Goal: Task Accomplishment & Management: Complete application form

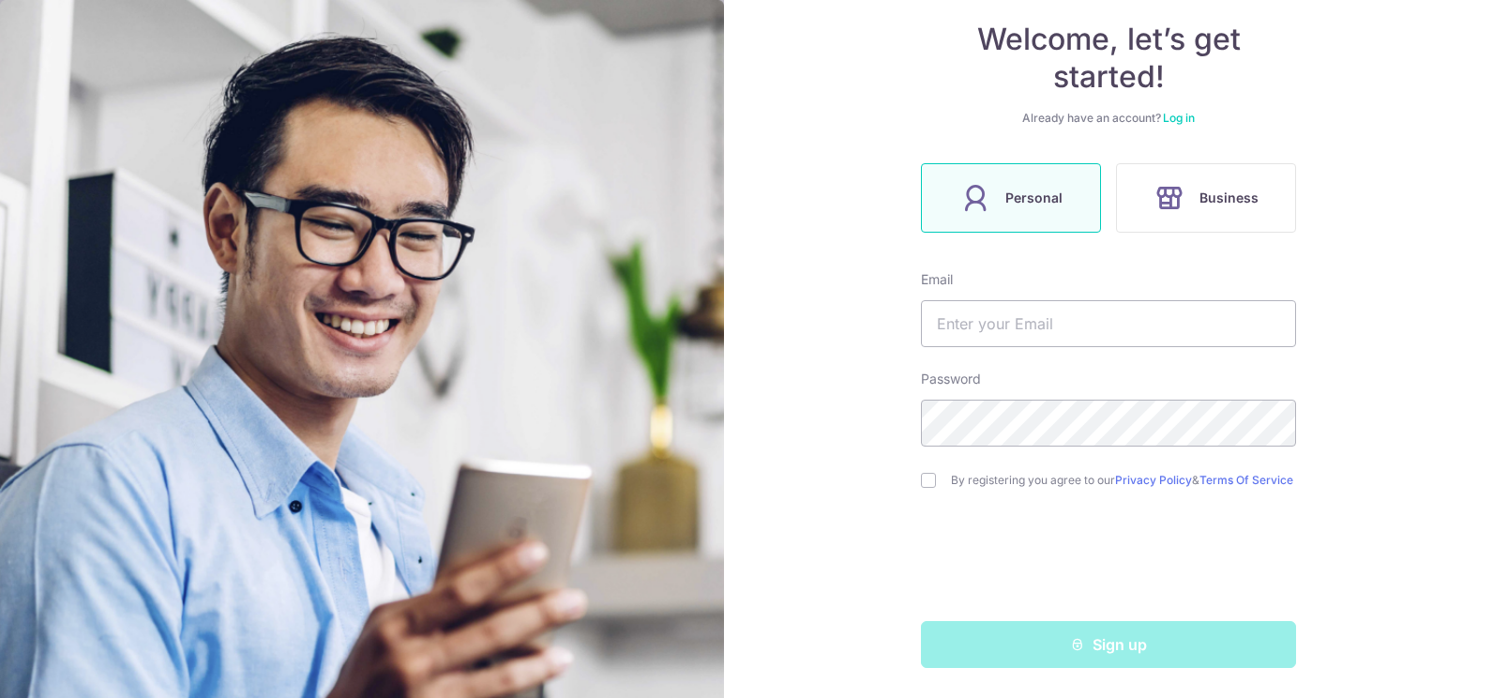
scroll to position [182, 0]
click at [1046, 307] on input "text" at bounding box center [1108, 323] width 375 height 47
type input "[EMAIL_ADDRESS][DOMAIN_NAME]"
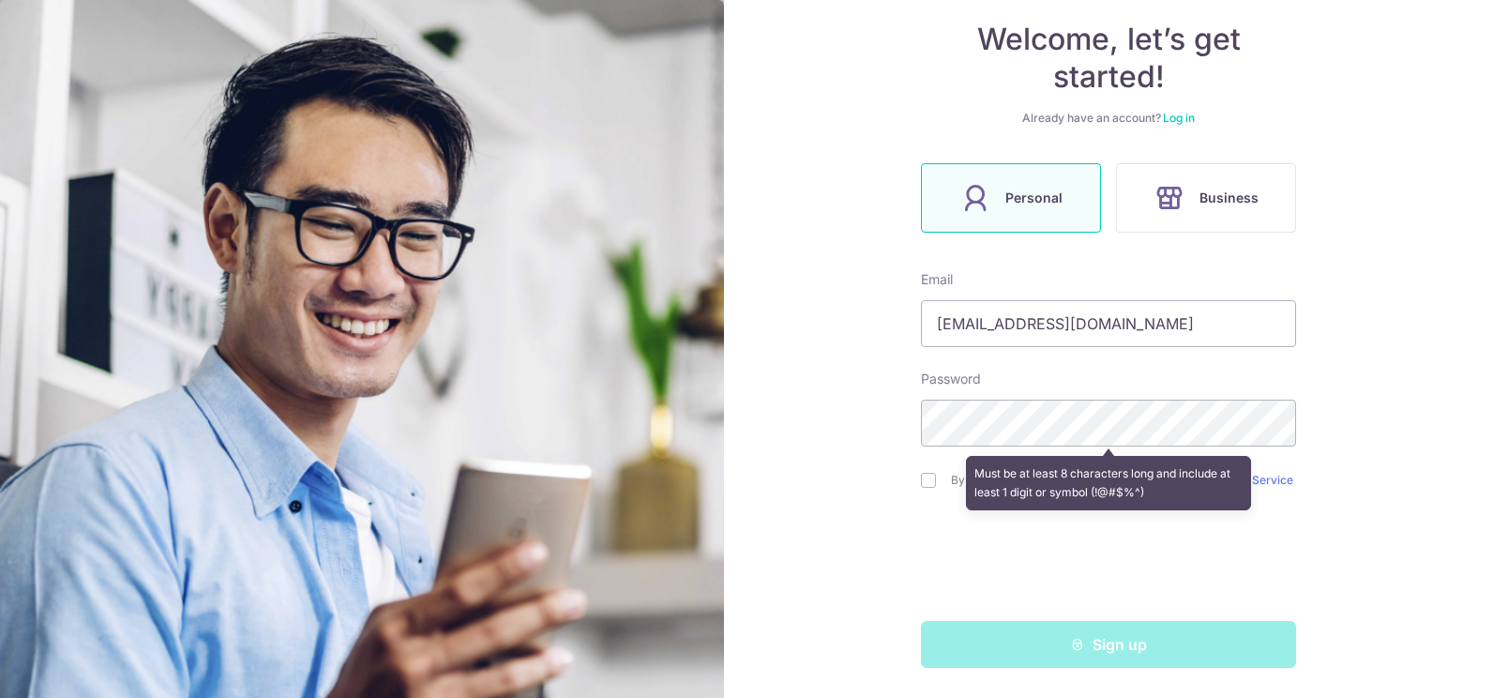
click at [921, 477] on div "Must be at least 8 characters long and include at least 1 digit or symbol (!@#$…" at bounding box center [1108, 482] width 375 height 69
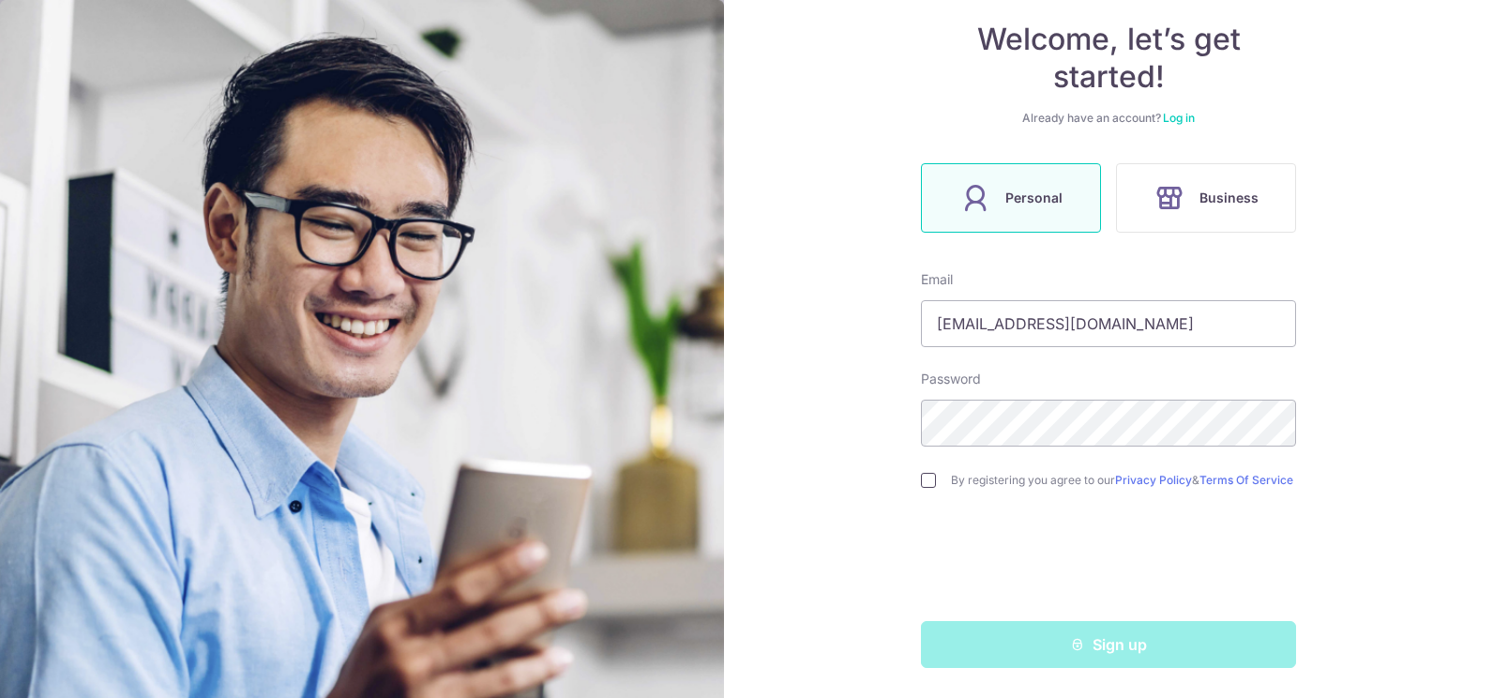
click at [923, 475] on input "checkbox" at bounding box center [928, 480] width 15 height 15
checkbox input "true"
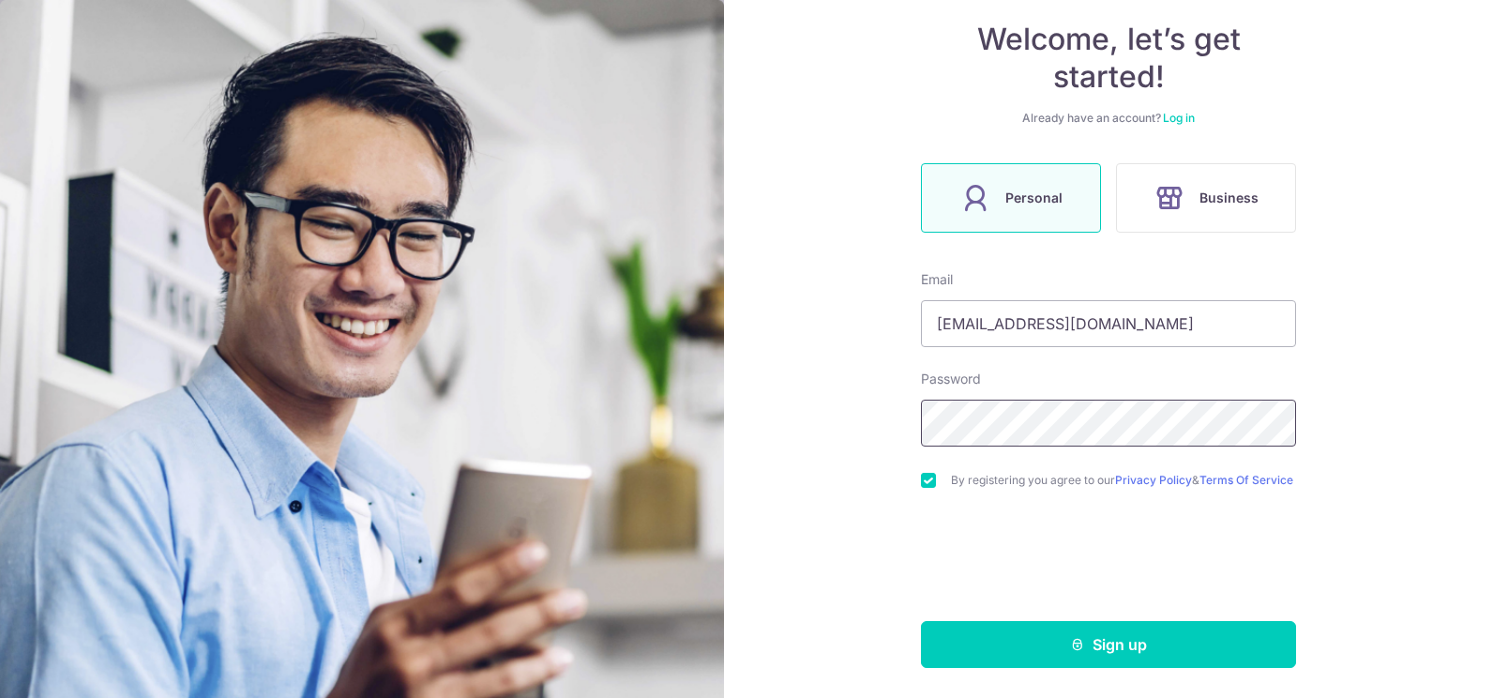
click at [877, 402] on div "Welcome, let’s get started! Already have an account? Log in Personal Business E…" at bounding box center [1108, 349] width 769 height 698
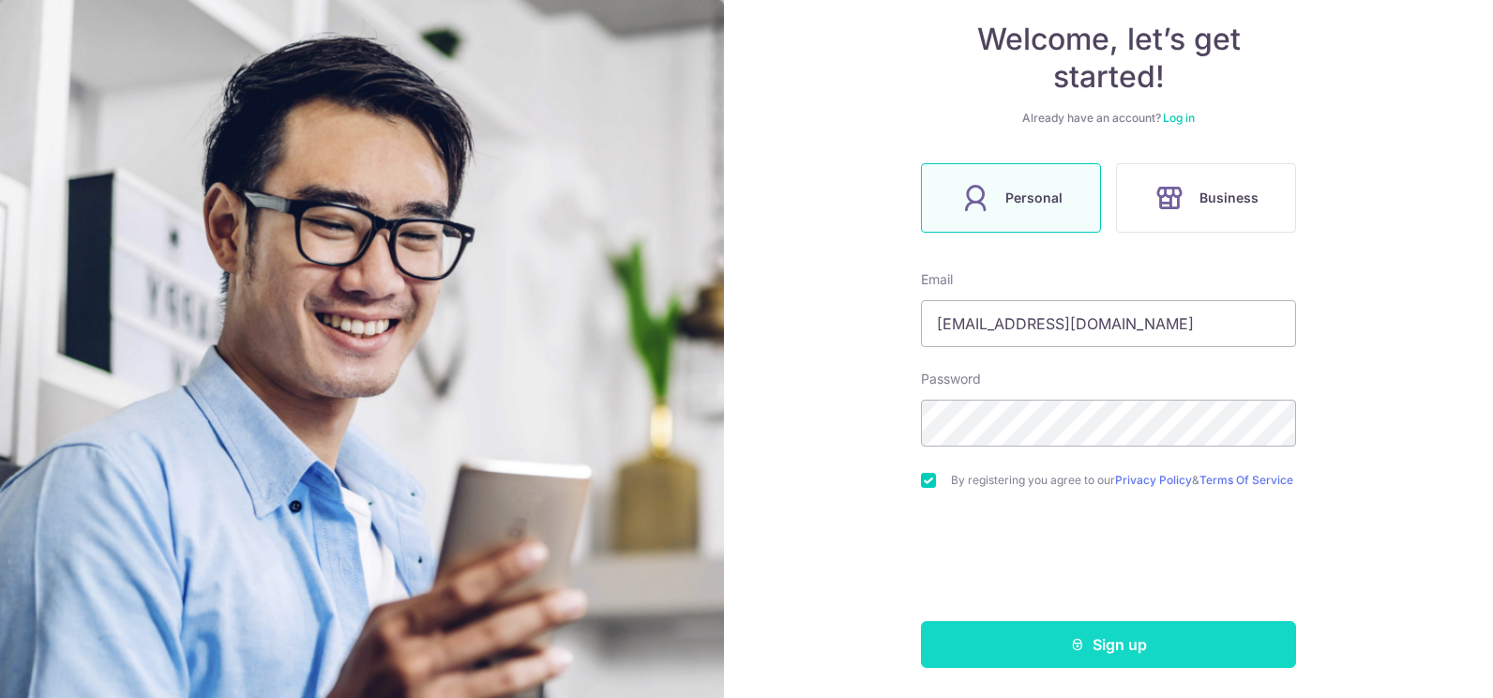
click at [971, 624] on button "Sign up" at bounding box center [1108, 644] width 375 height 47
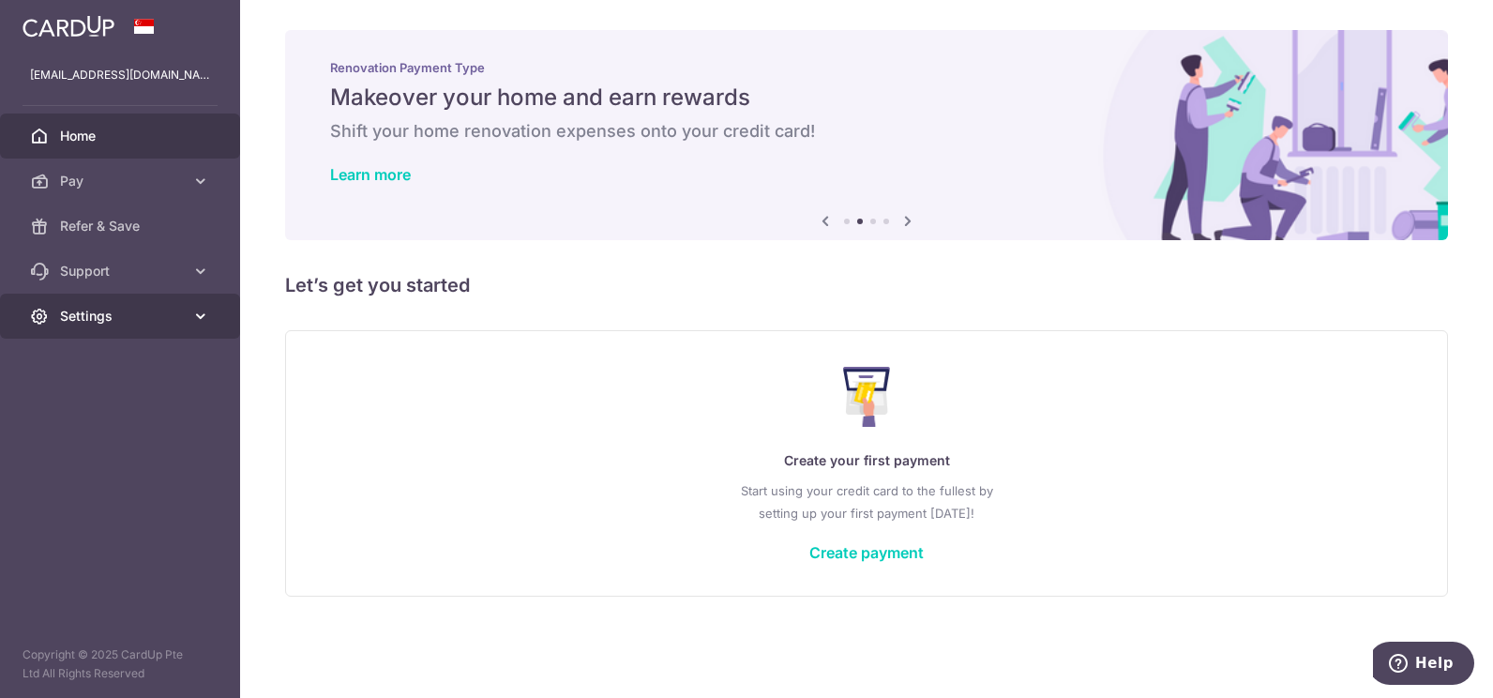
click at [127, 310] on span "Settings" at bounding box center [122, 316] width 124 height 19
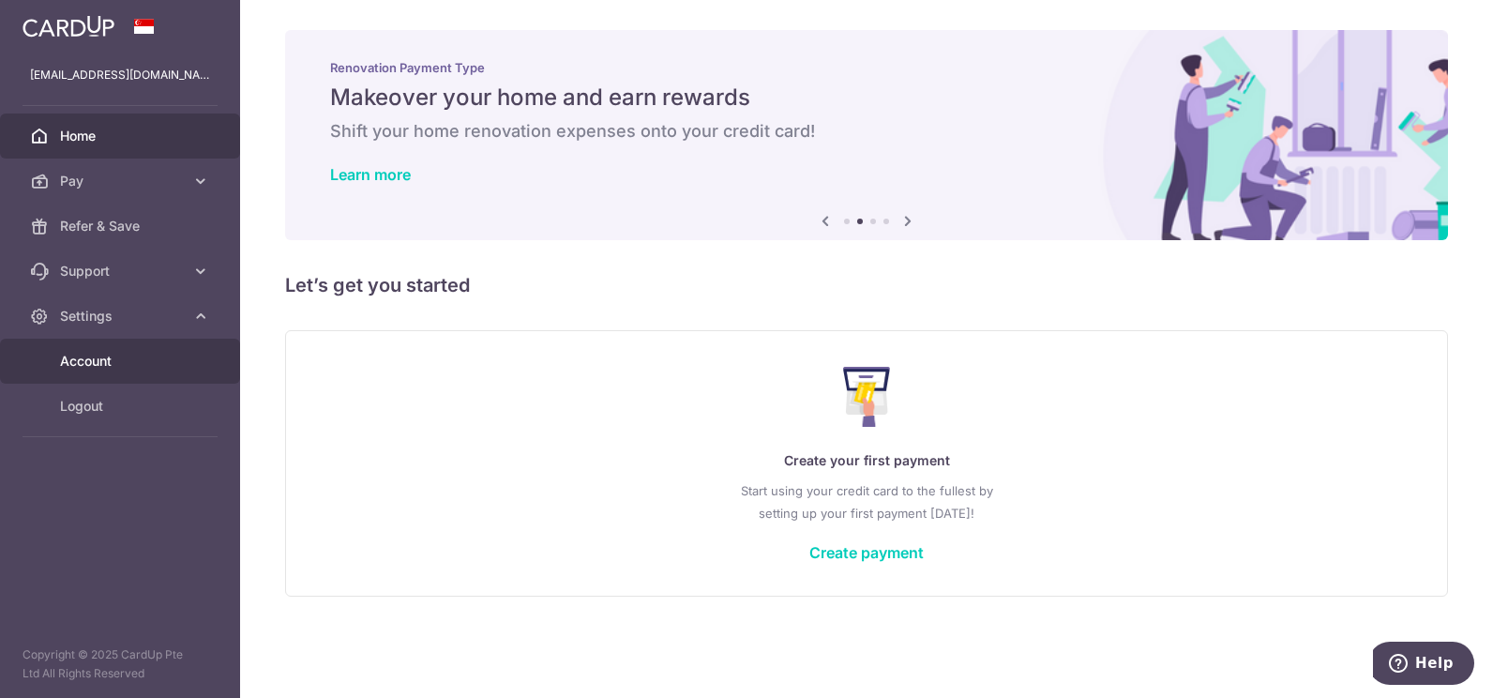
click at [121, 360] on span "Account" at bounding box center [122, 361] width 124 height 19
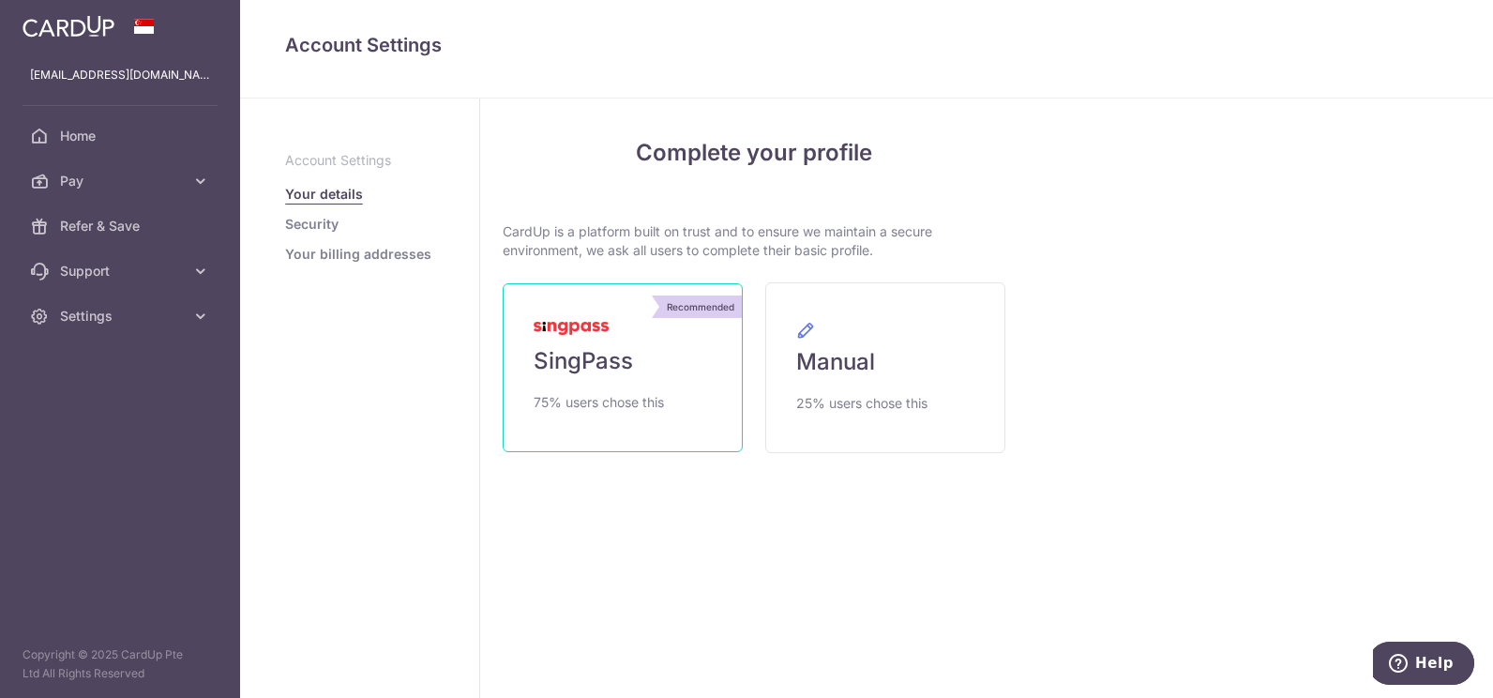
click at [642, 368] on link "Recommended SingPass 75% users chose this" at bounding box center [623, 367] width 240 height 169
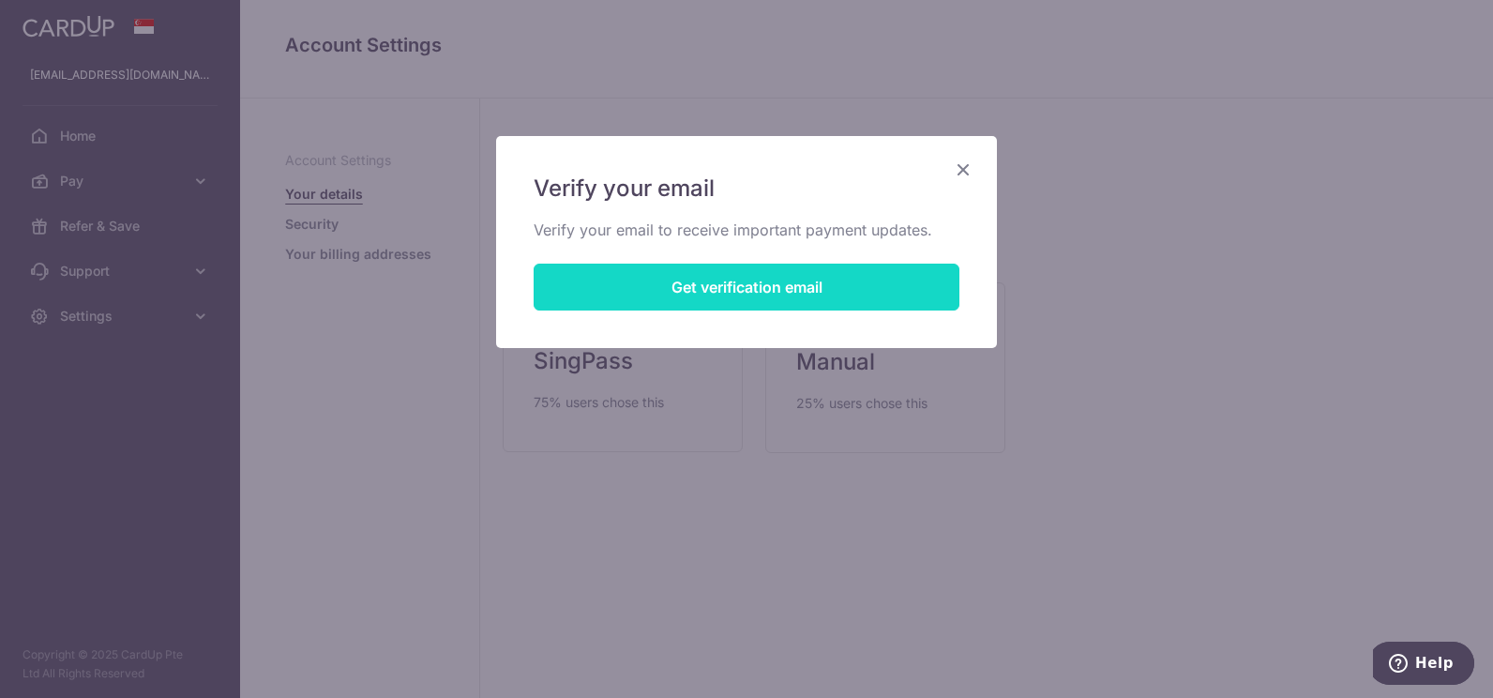
click at [659, 295] on button "Get verification email" at bounding box center [747, 287] width 426 height 47
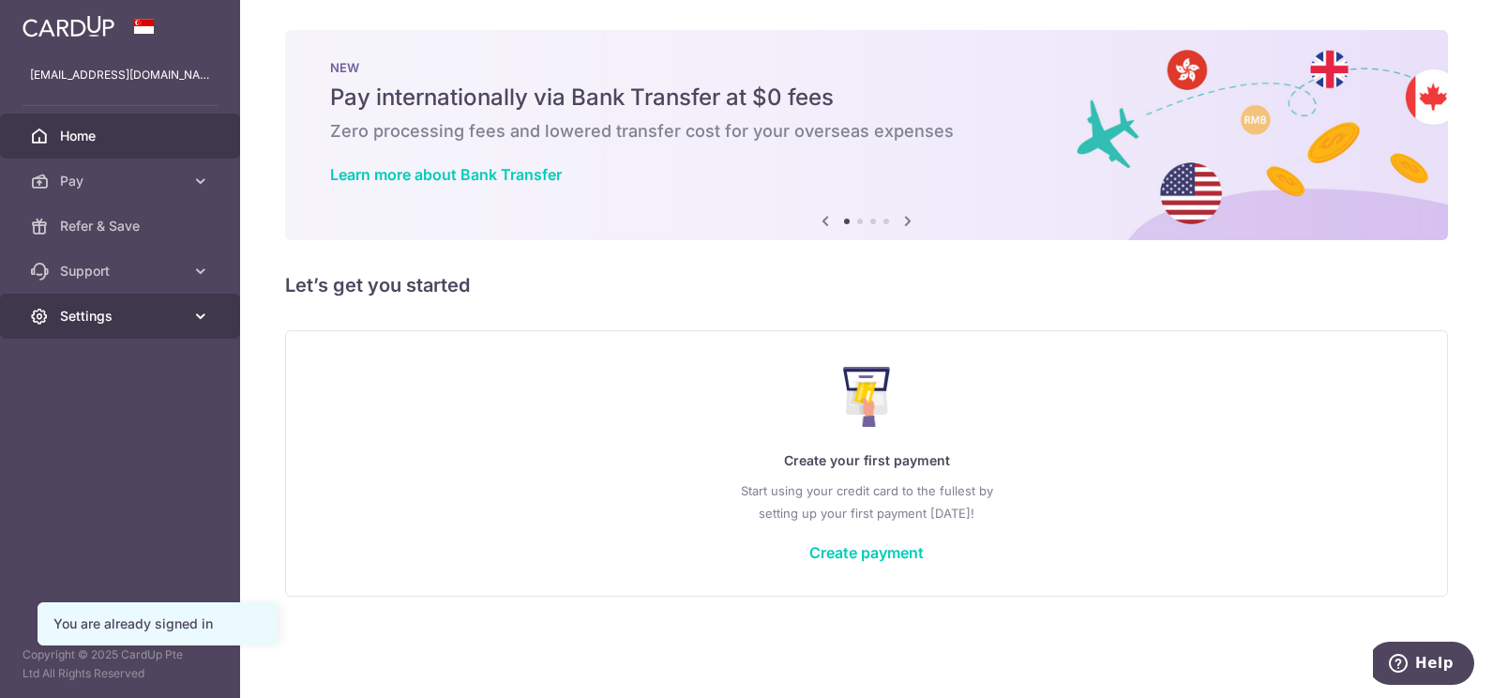
click at [91, 308] on span "Settings" at bounding box center [122, 316] width 124 height 19
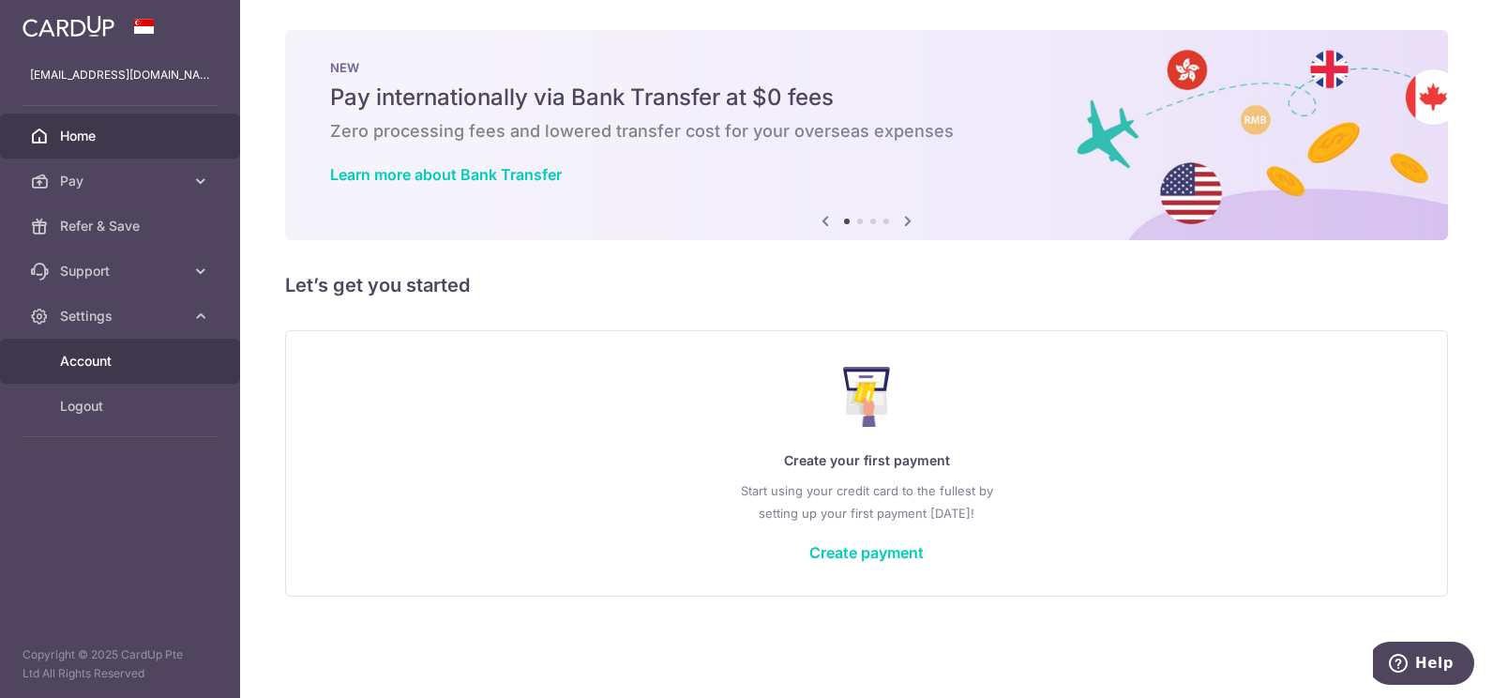
click at [124, 367] on span "Account" at bounding box center [122, 361] width 124 height 19
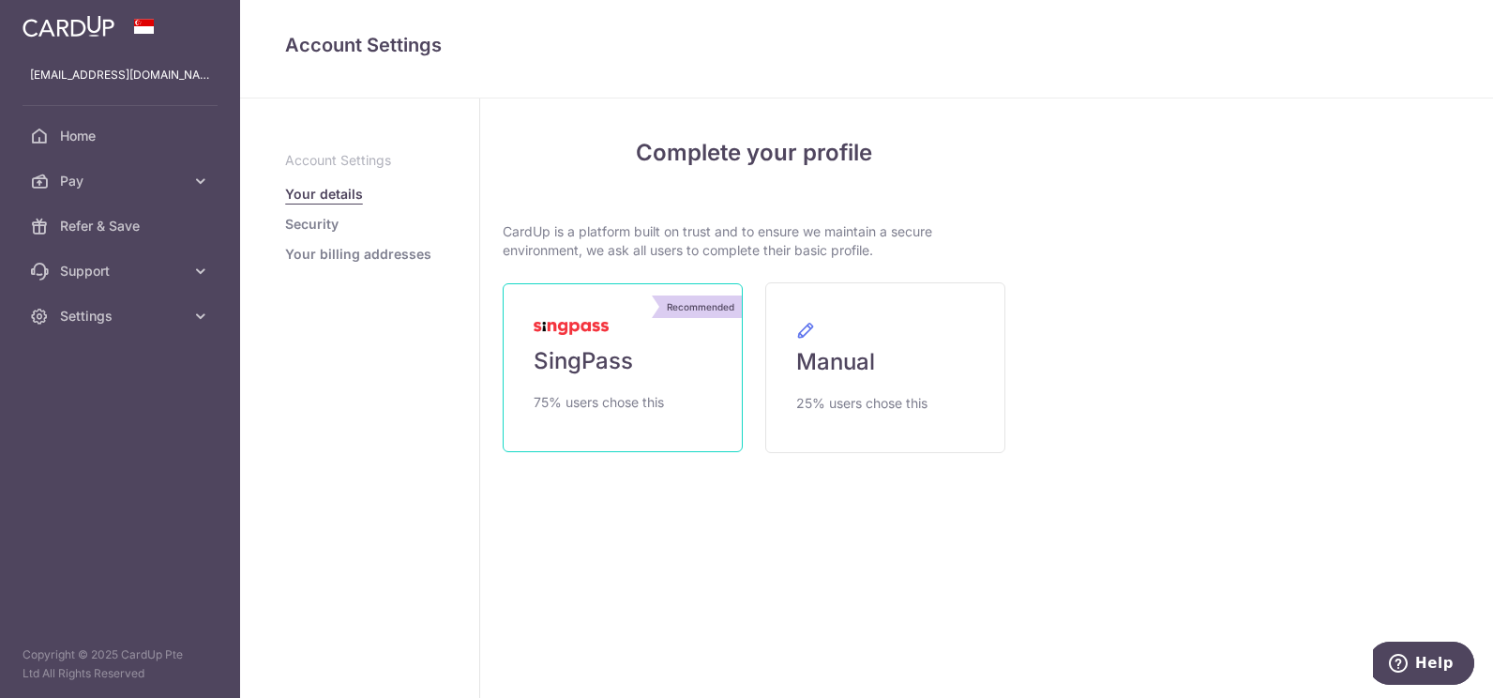
click at [561, 337] on link "Recommended SingPass 75% users chose this" at bounding box center [623, 367] width 240 height 169
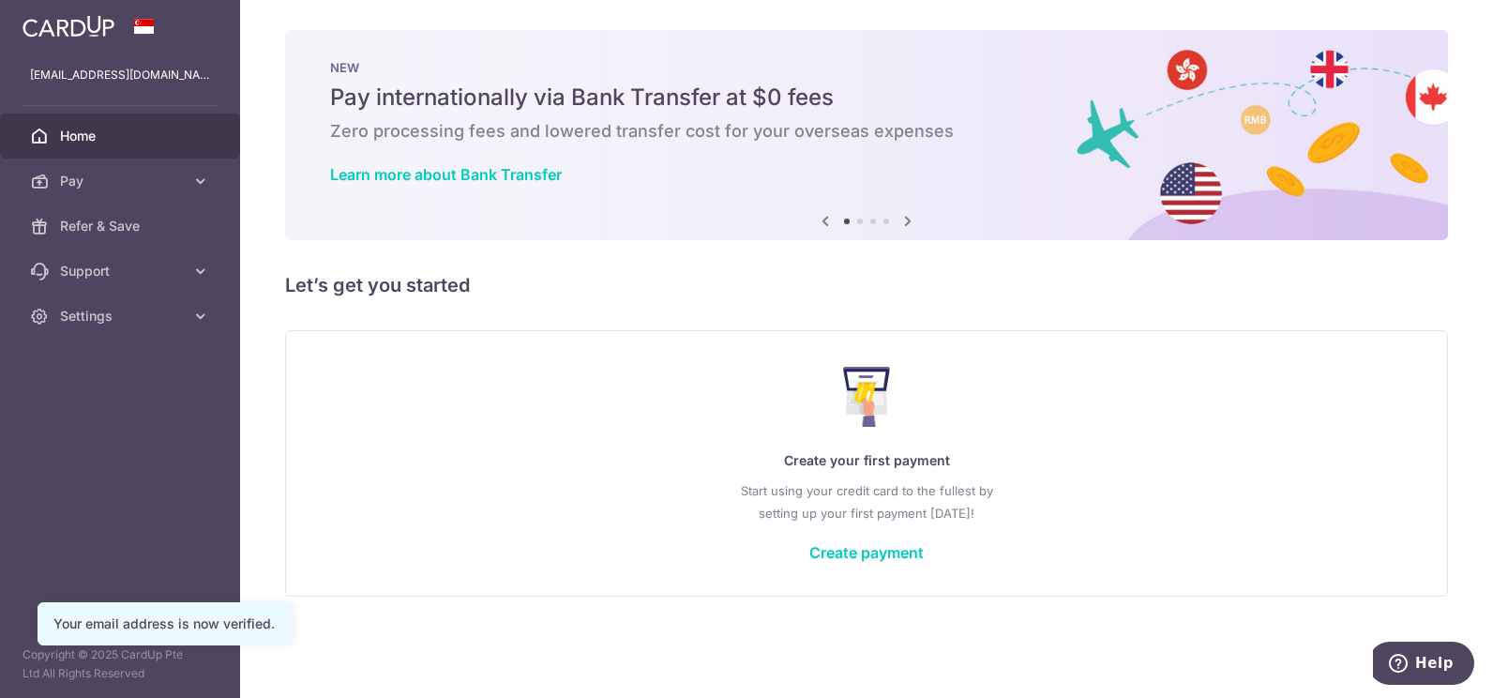
click at [115, 132] on span "Home" at bounding box center [122, 136] width 124 height 19
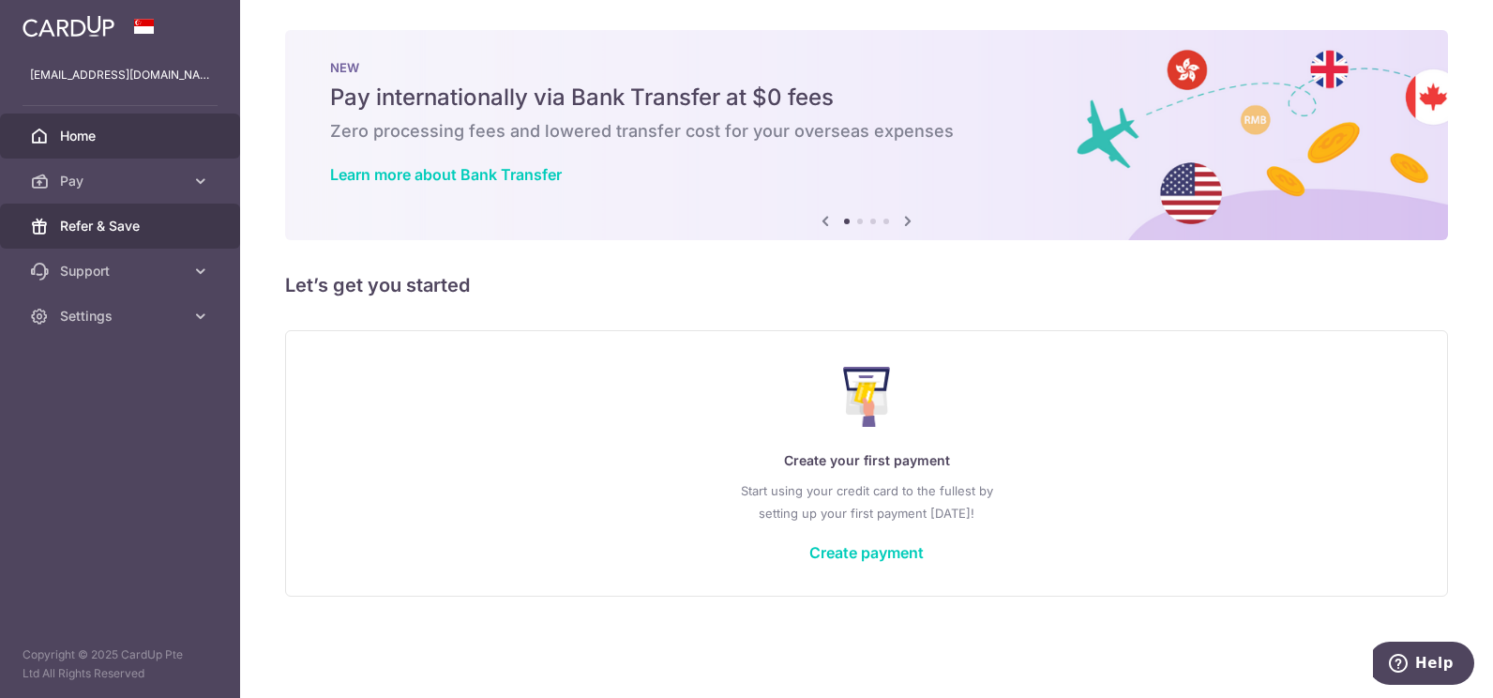
click at [145, 219] on span "Refer & Save" at bounding box center [122, 226] width 124 height 19
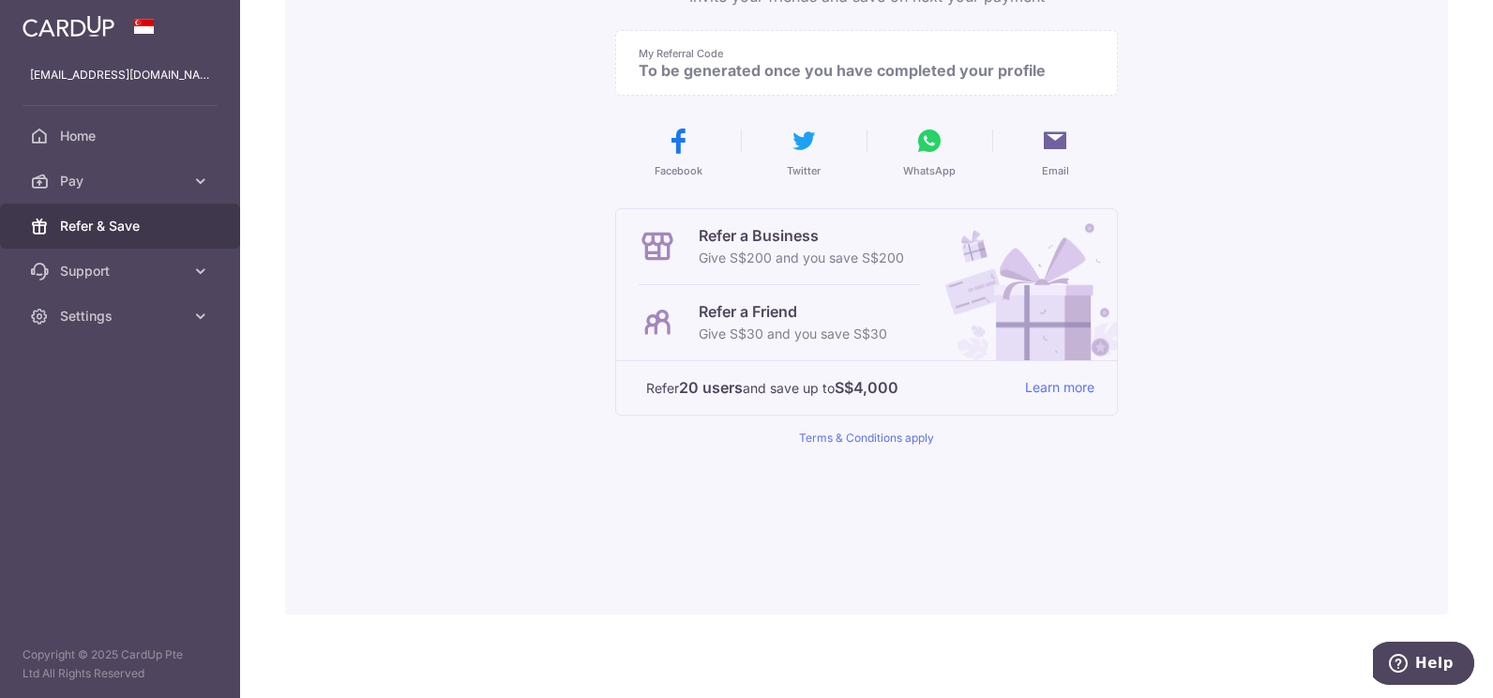
scroll to position [245, 0]
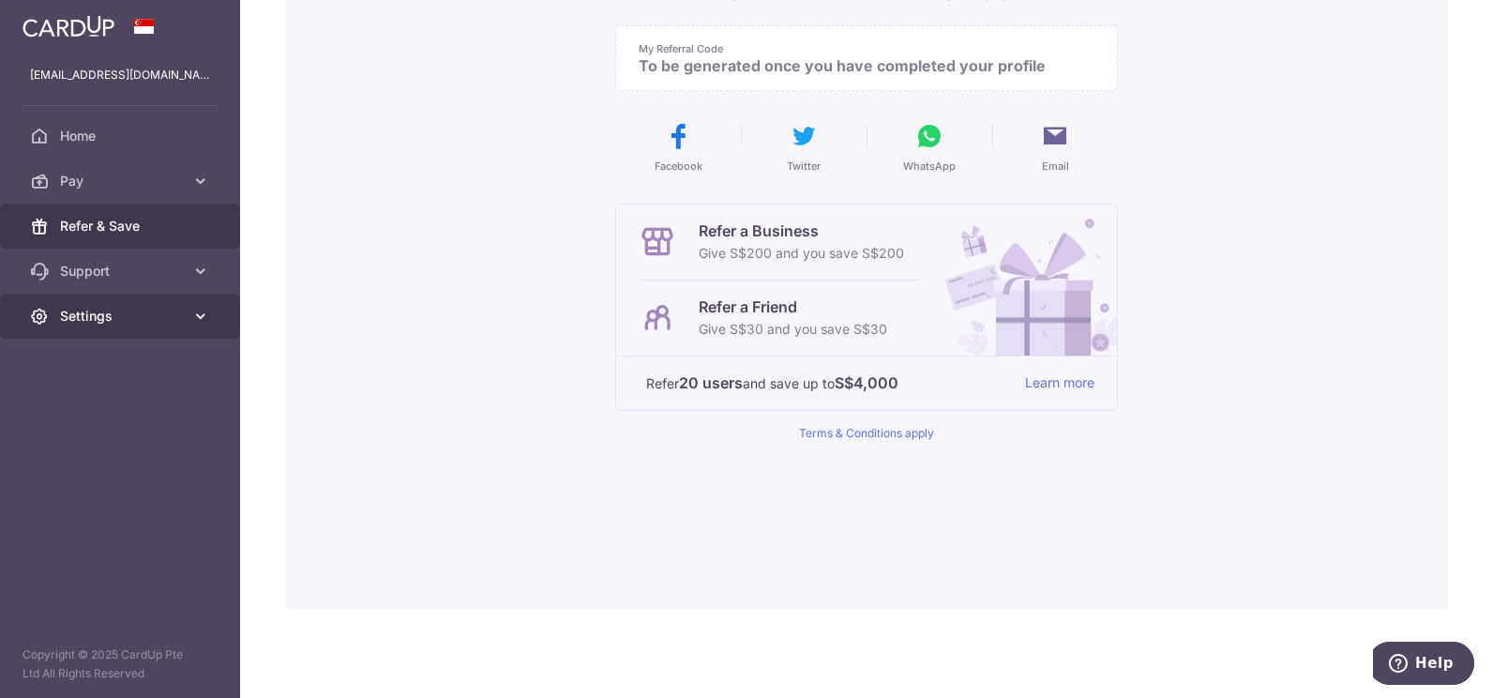
click at [172, 314] on span "Settings" at bounding box center [122, 316] width 124 height 19
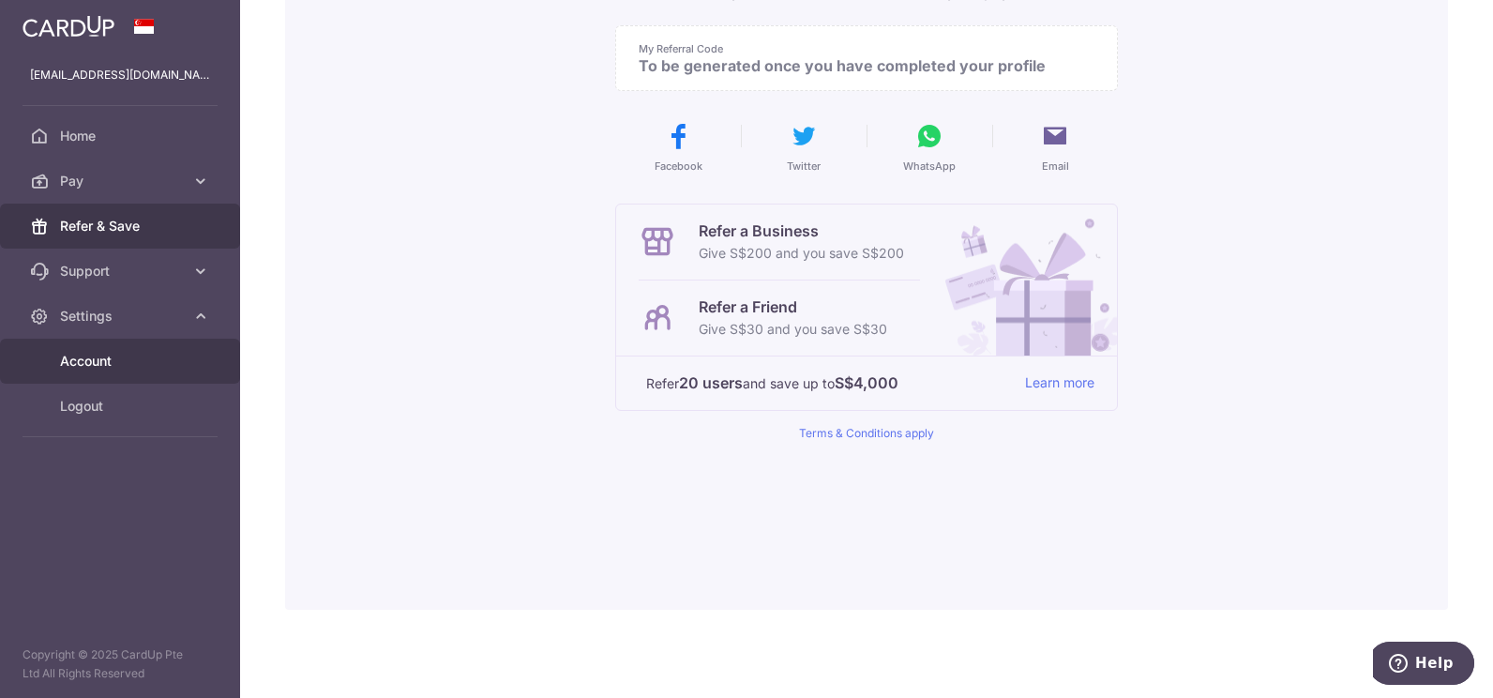
click at [165, 354] on span "Account" at bounding box center [122, 361] width 124 height 19
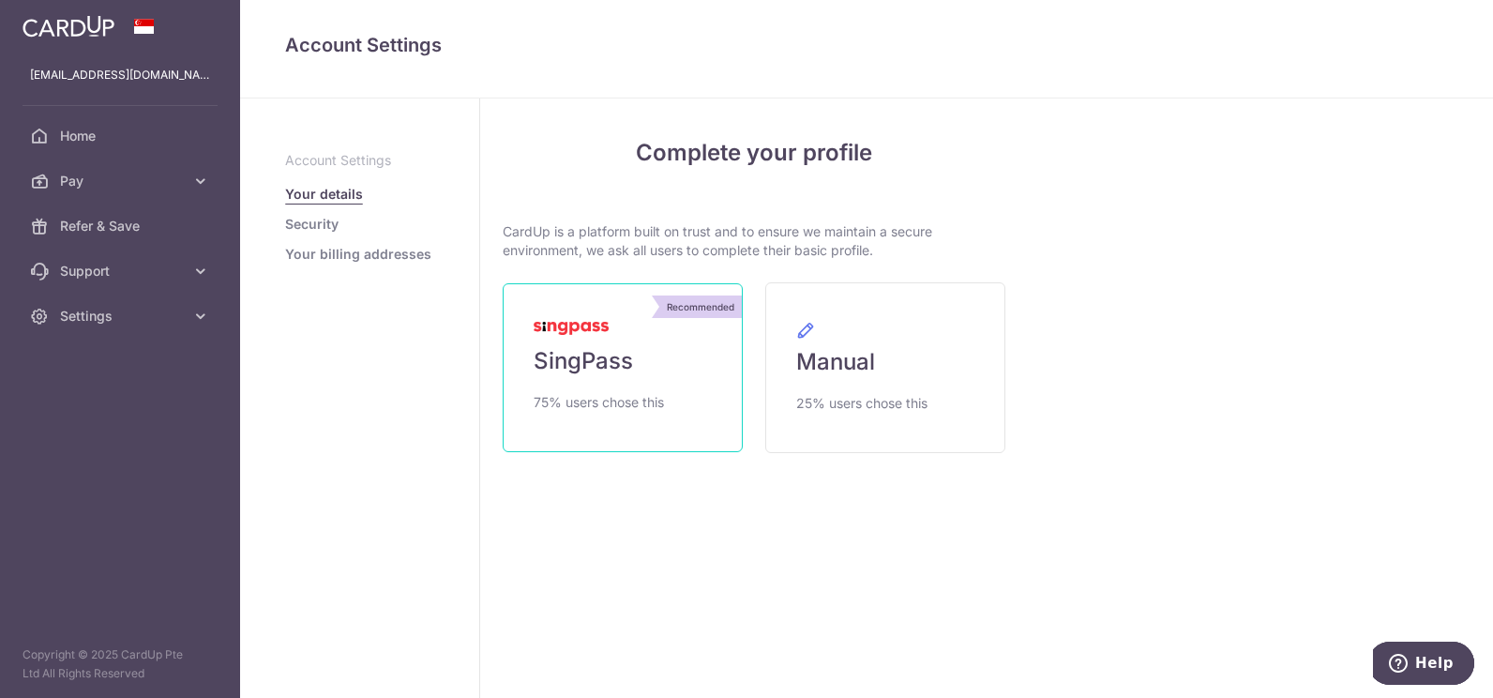
click at [600, 338] on link "Recommended SingPass 75% users chose this" at bounding box center [623, 367] width 240 height 169
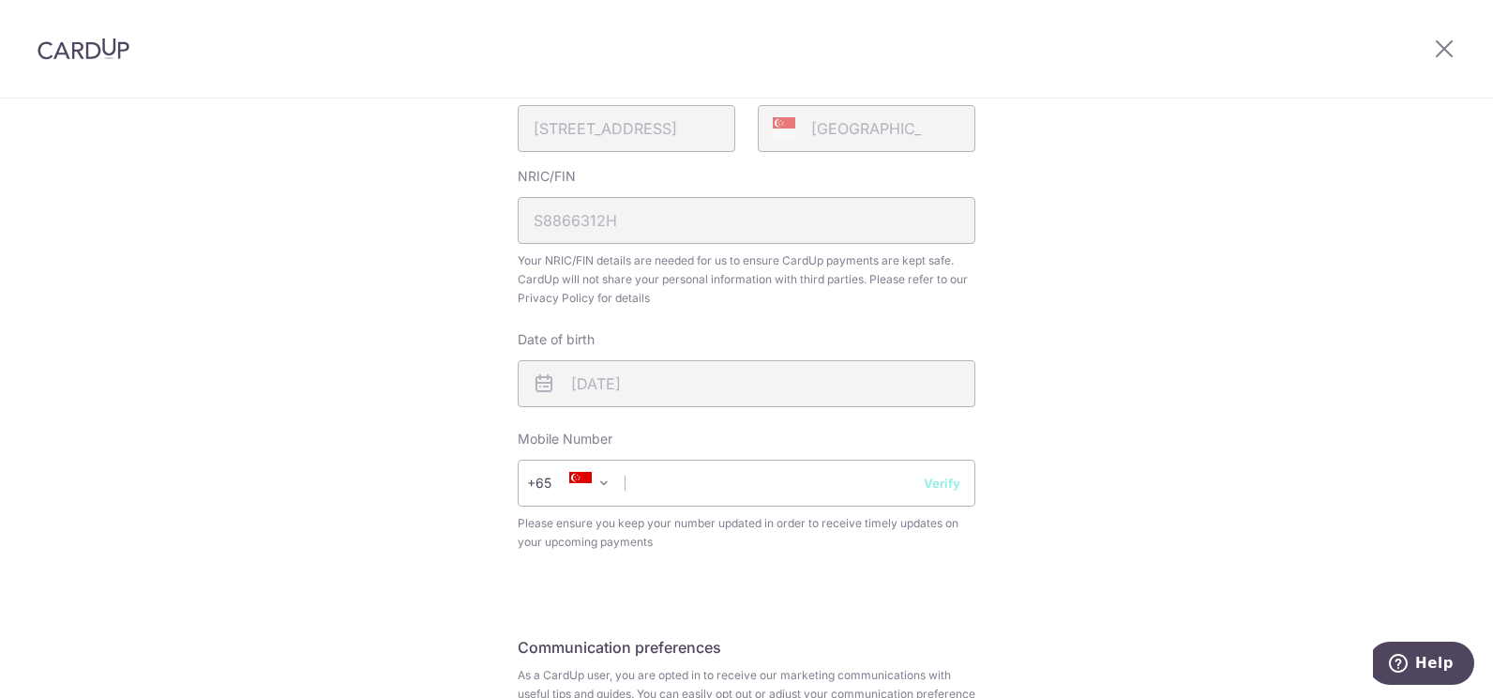
scroll to position [563, 0]
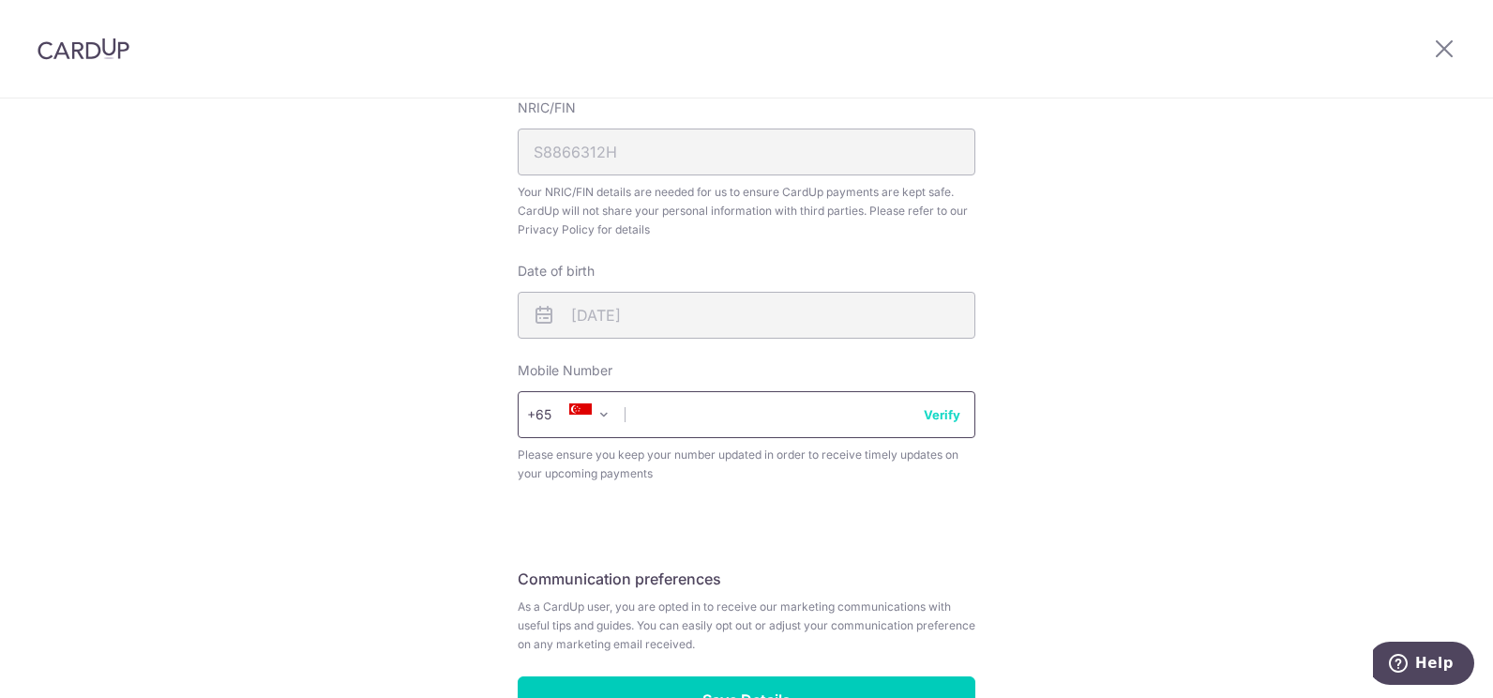
click at [877, 420] on input "text" at bounding box center [747, 414] width 458 height 47
type input "85100190"
click at [941, 415] on button "Verify" at bounding box center [942, 414] width 37 height 19
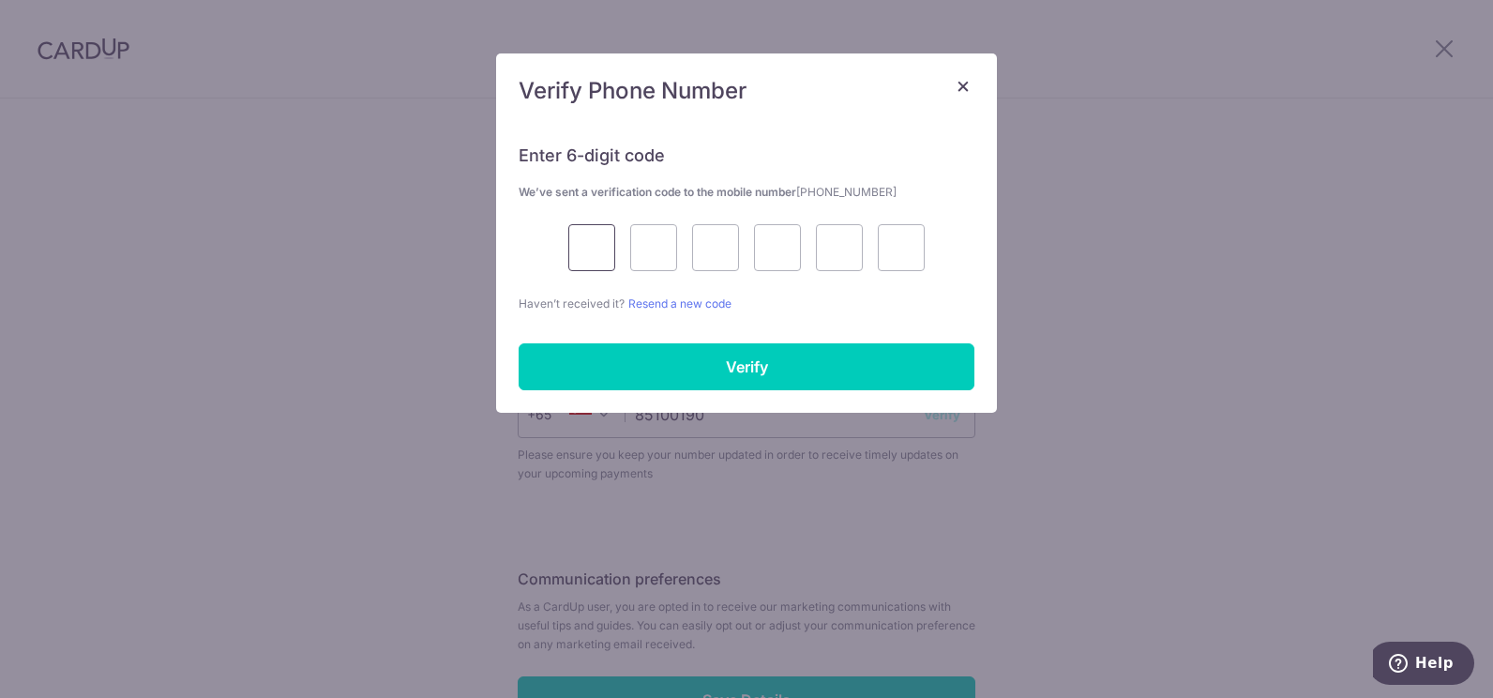
click at [603, 241] on input "text" at bounding box center [591, 247] width 47 height 47
type input "2"
type input "5"
type input "3"
type input "2"
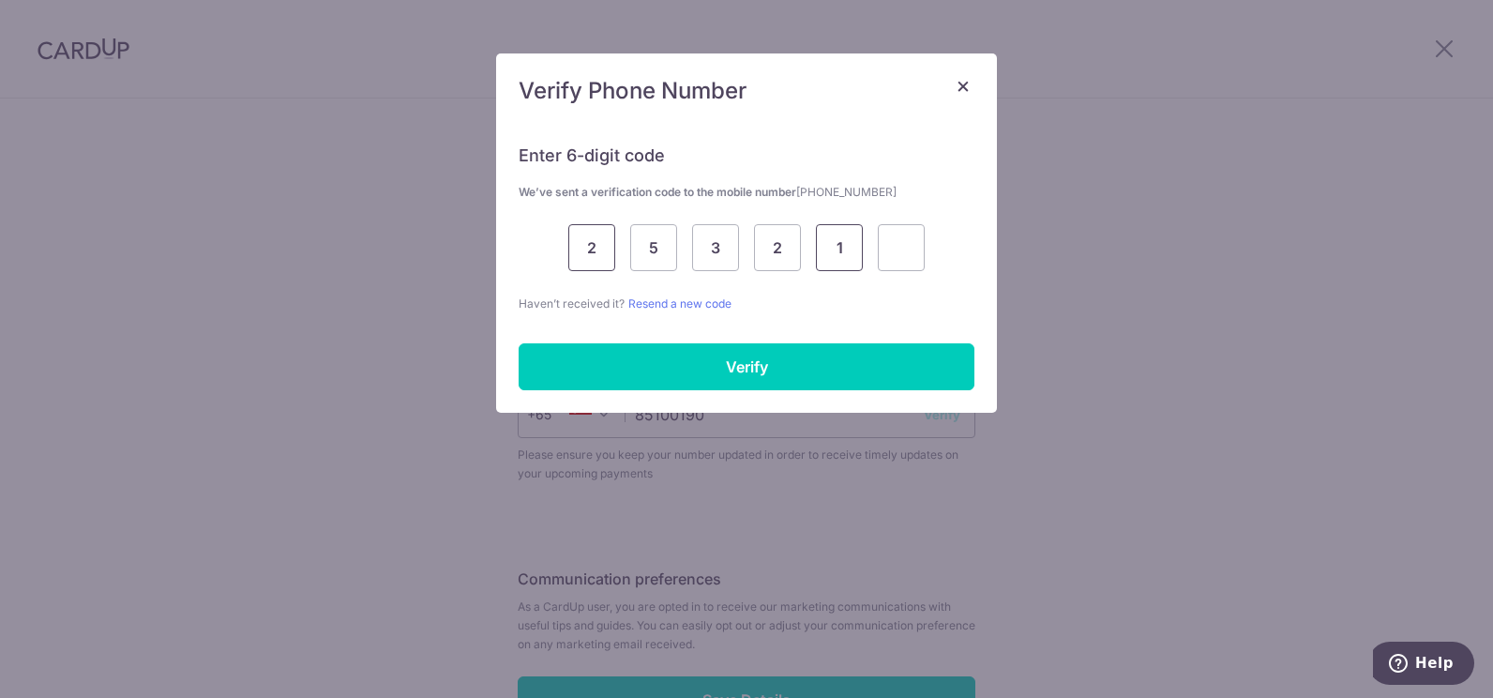
type input "1"
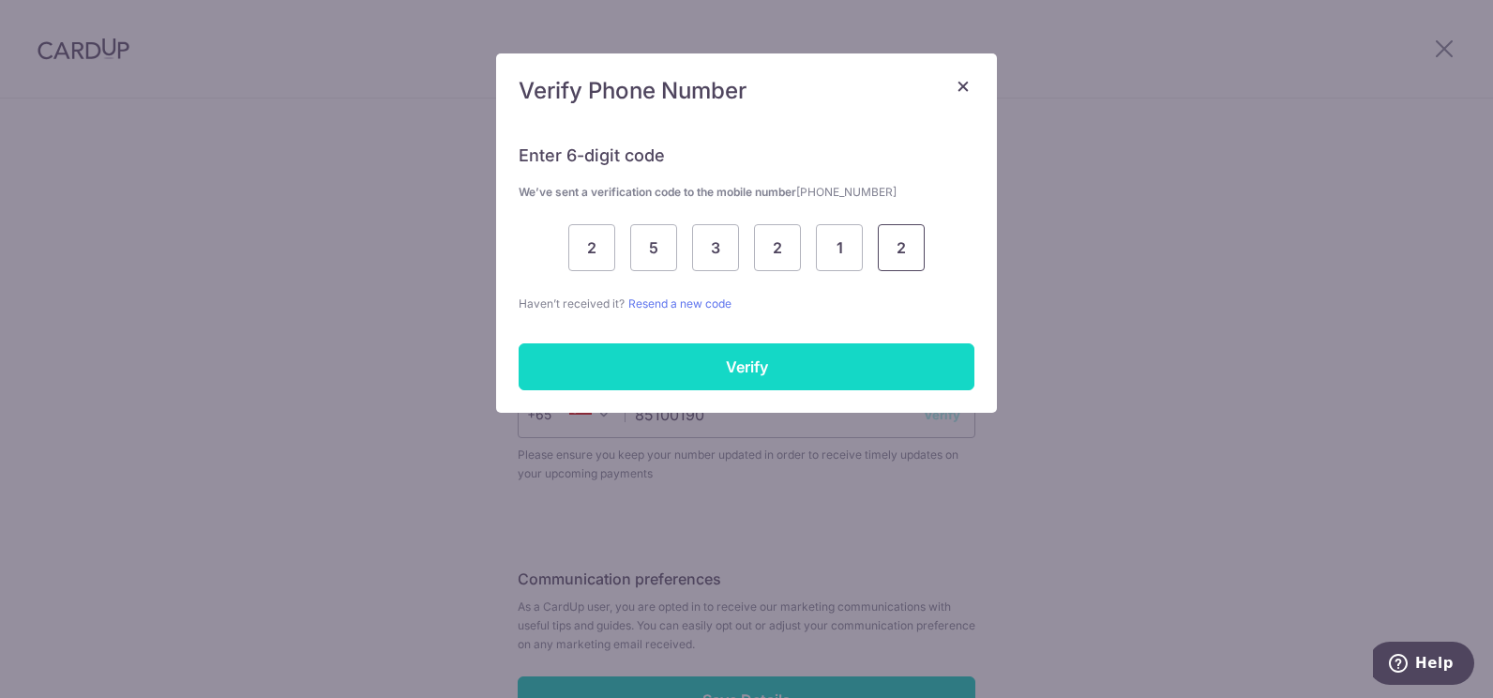
type input "2"
click at [665, 360] on input "Verify" at bounding box center [747, 366] width 456 height 47
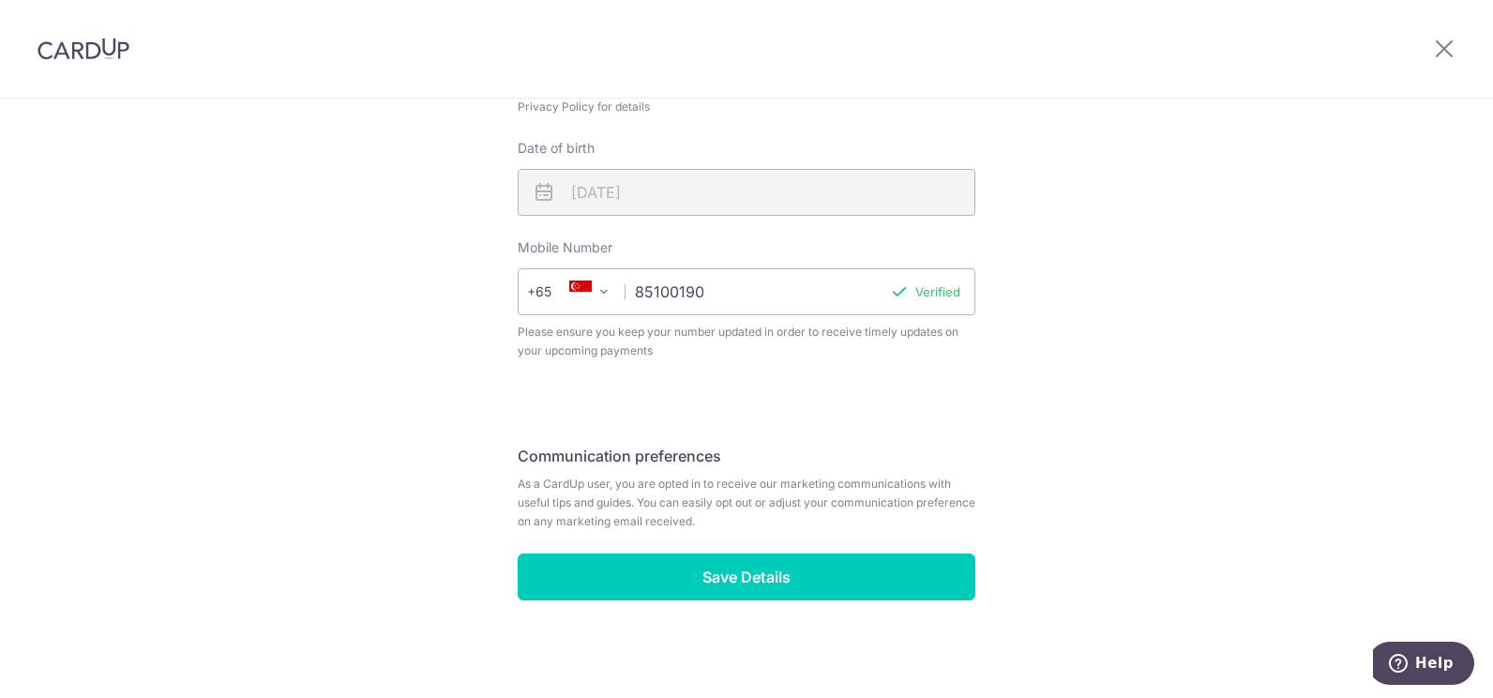
scroll to position [691, 0]
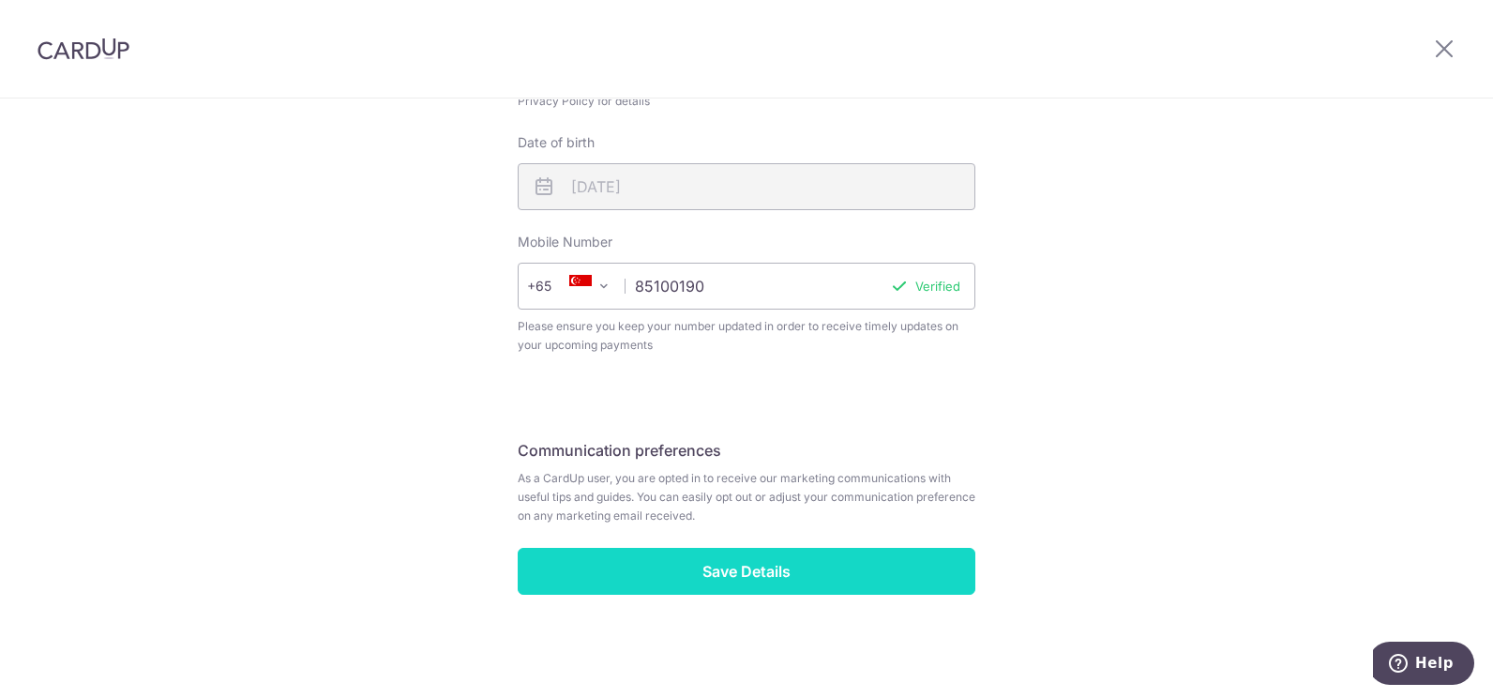
click at [846, 568] on input "Save Details" at bounding box center [747, 571] width 458 height 47
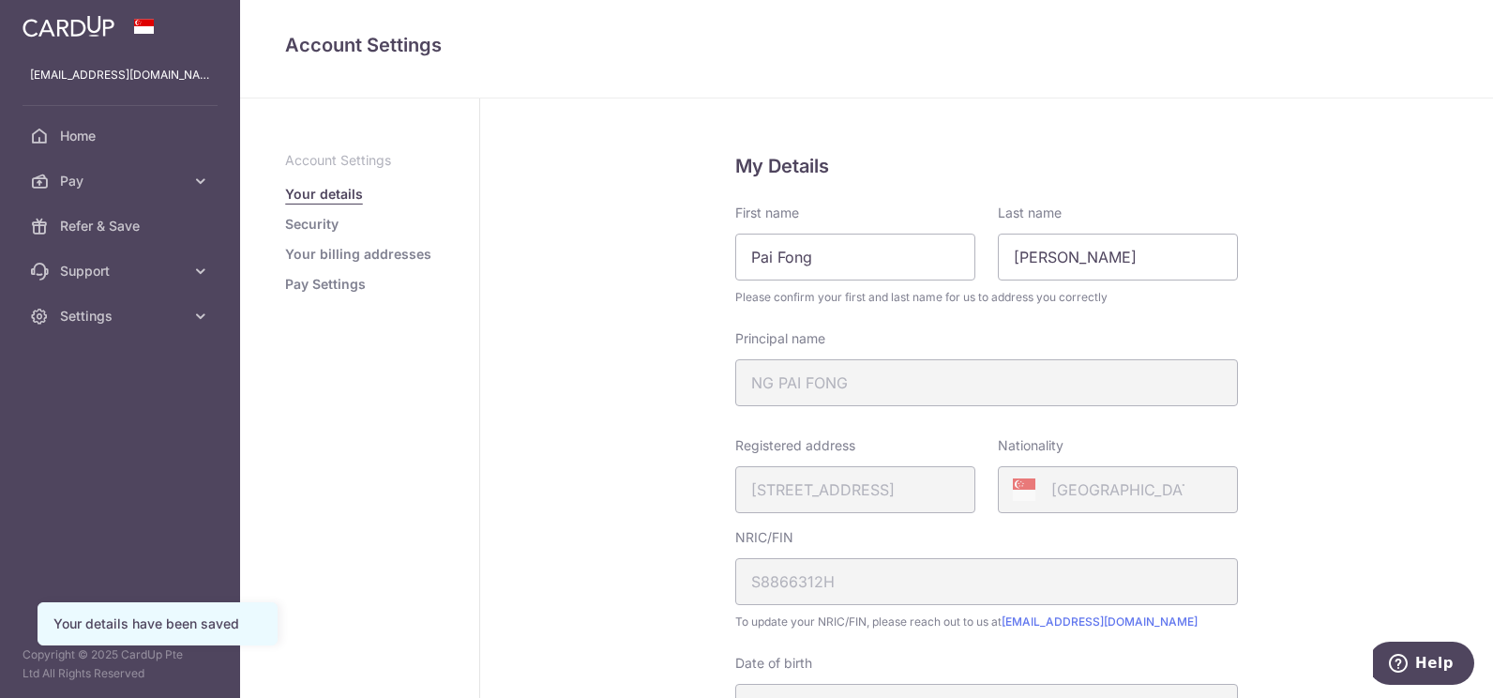
click at [350, 290] on link "Pay Settings" at bounding box center [325, 284] width 81 height 19
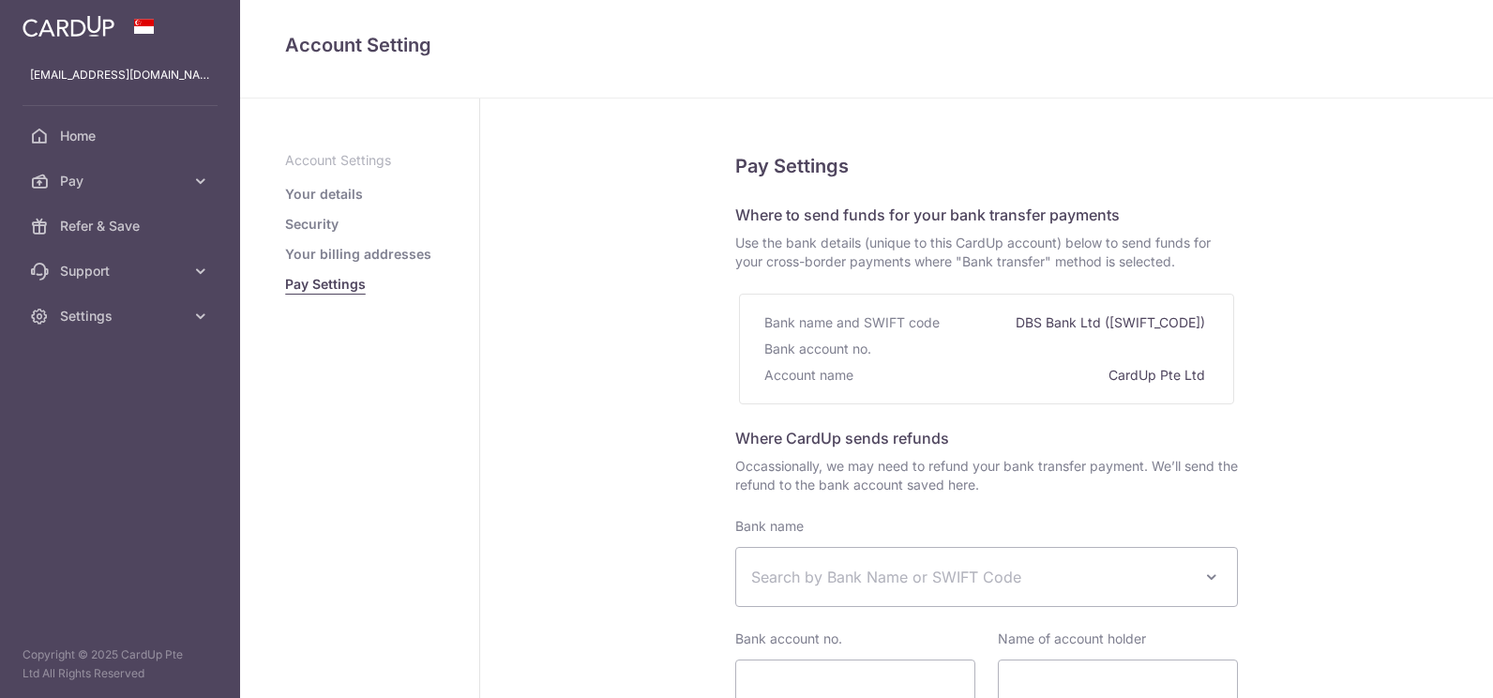
select select
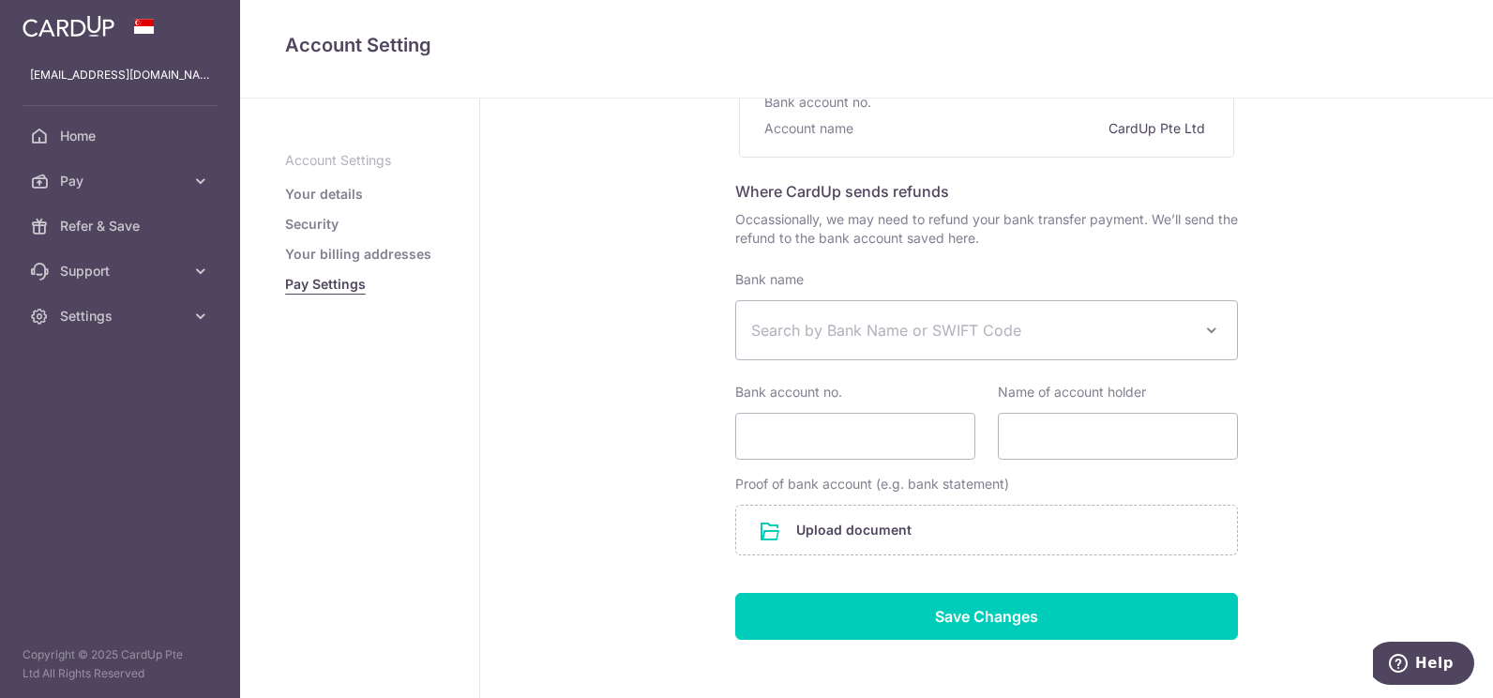
scroll to position [235, 0]
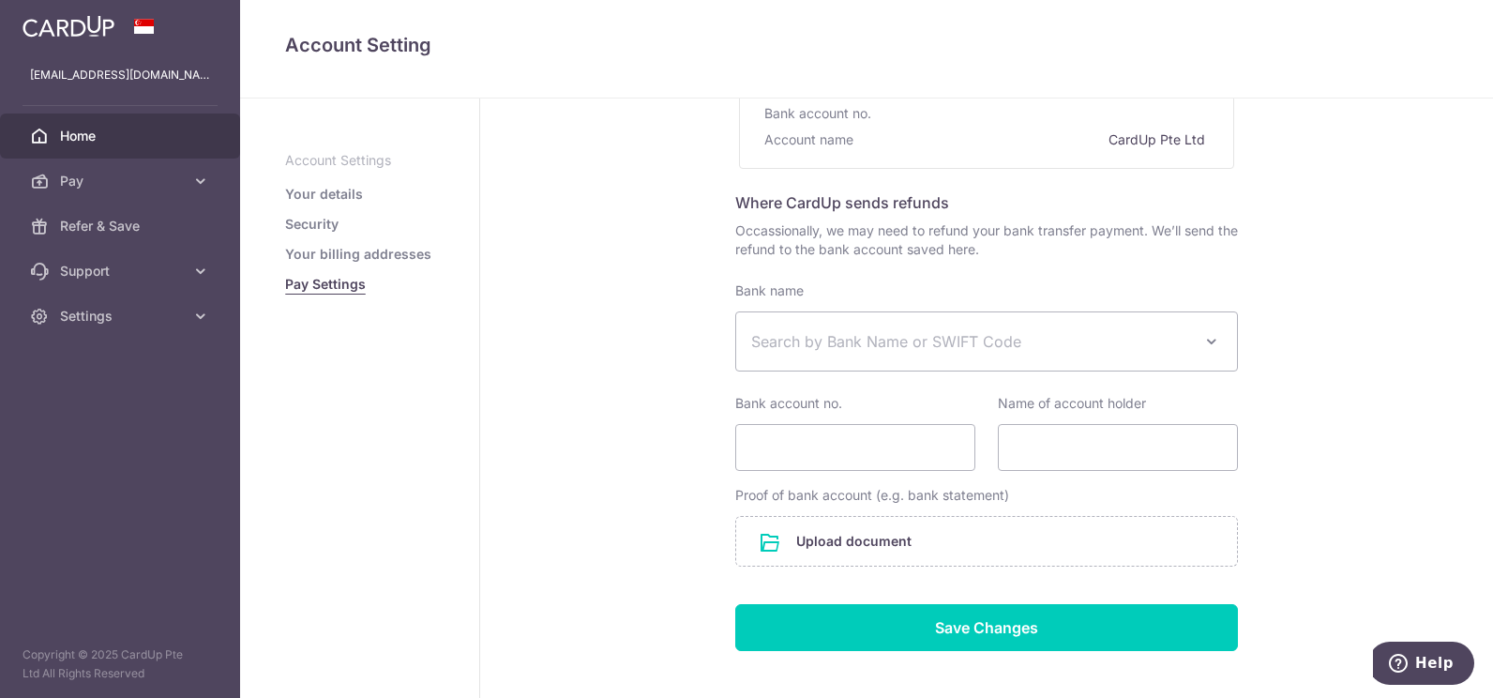
click at [118, 138] on span "Home" at bounding box center [122, 136] width 124 height 19
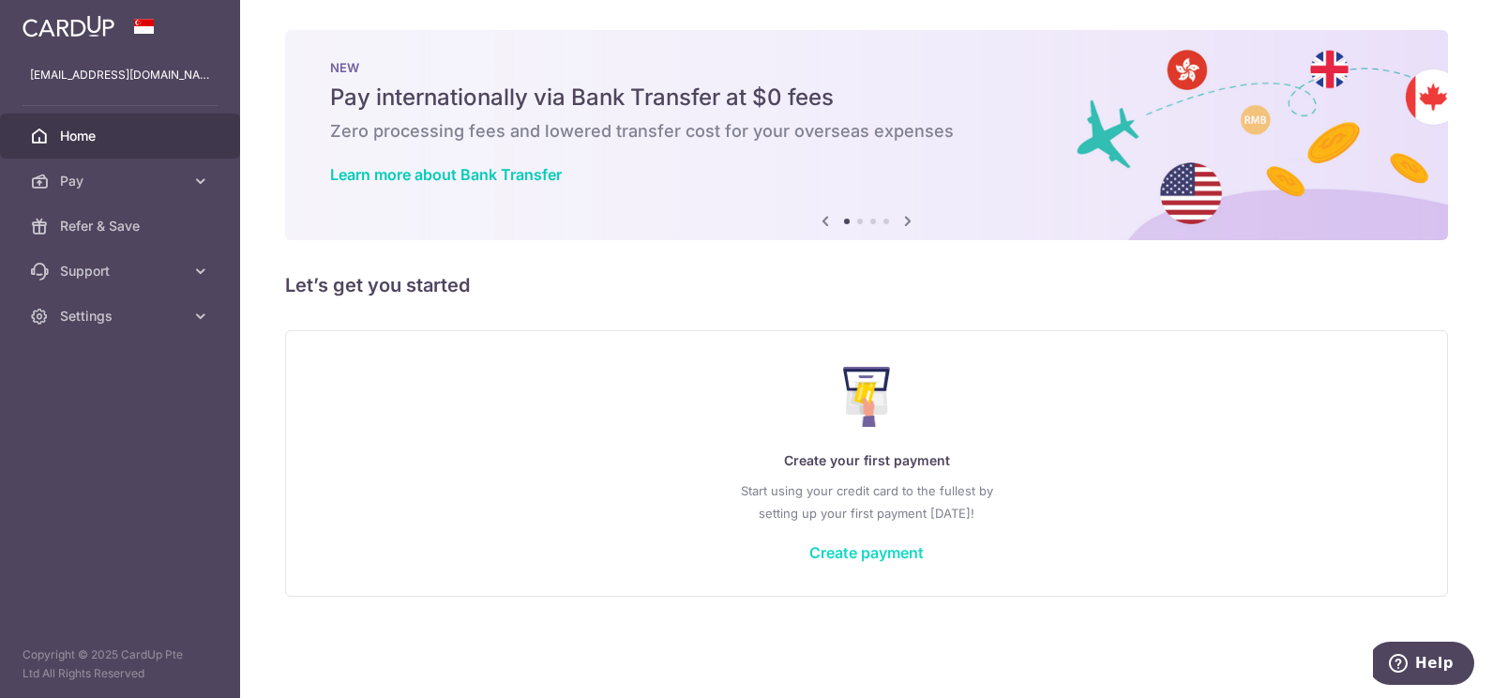
click at [883, 553] on link "Create payment" at bounding box center [866, 552] width 114 height 19
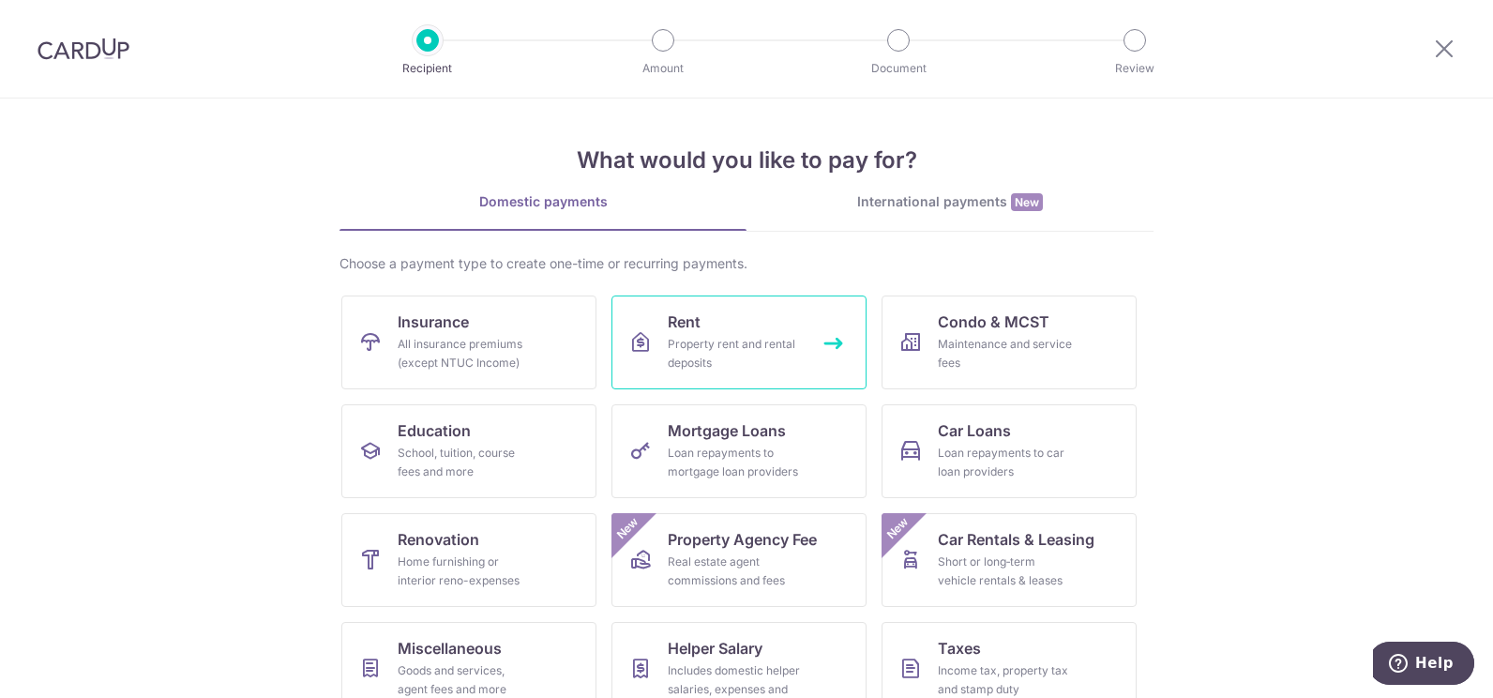
click at [760, 349] on div "Property rent and rental deposits" at bounding box center [735, 354] width 135 height 38
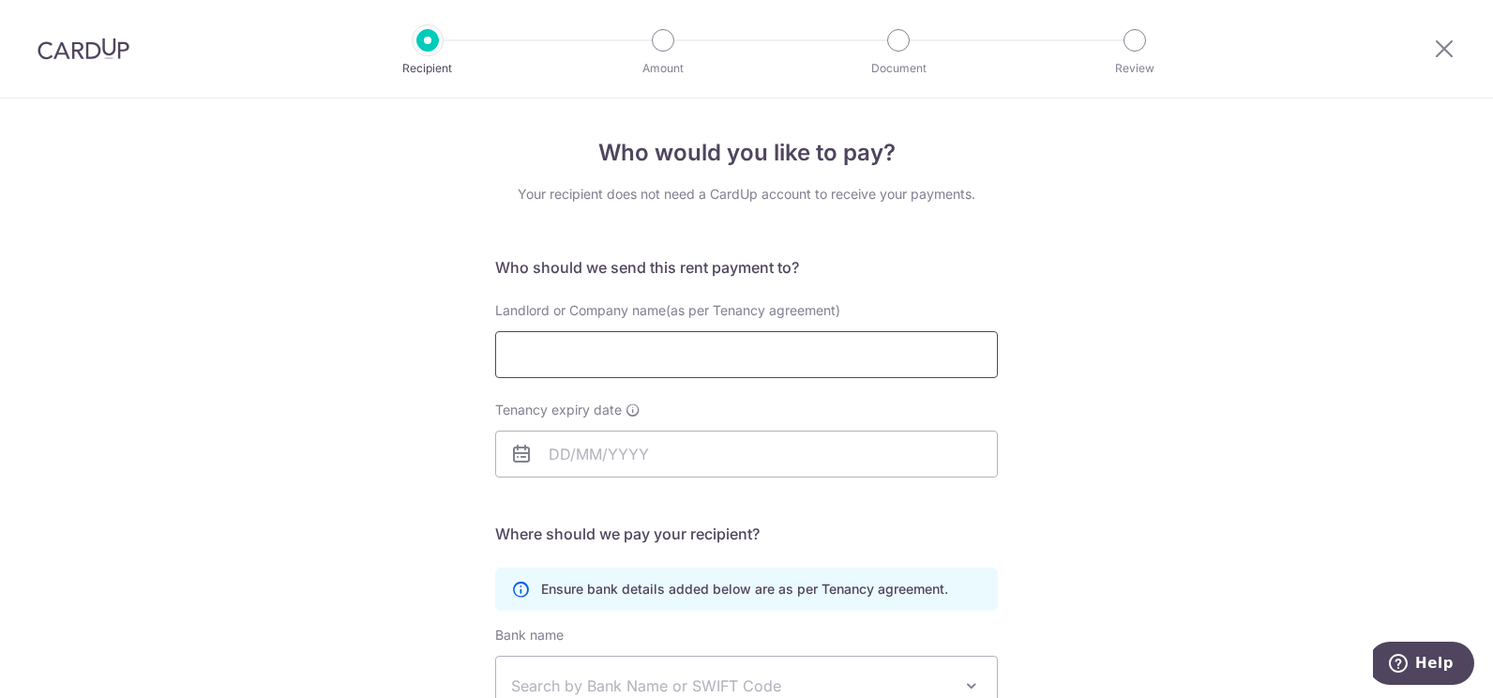
click at [760, 349] on input "Landlord or Company name(as per Tenancy agreement)" at bounding box center [746, 354] width 503 height 47
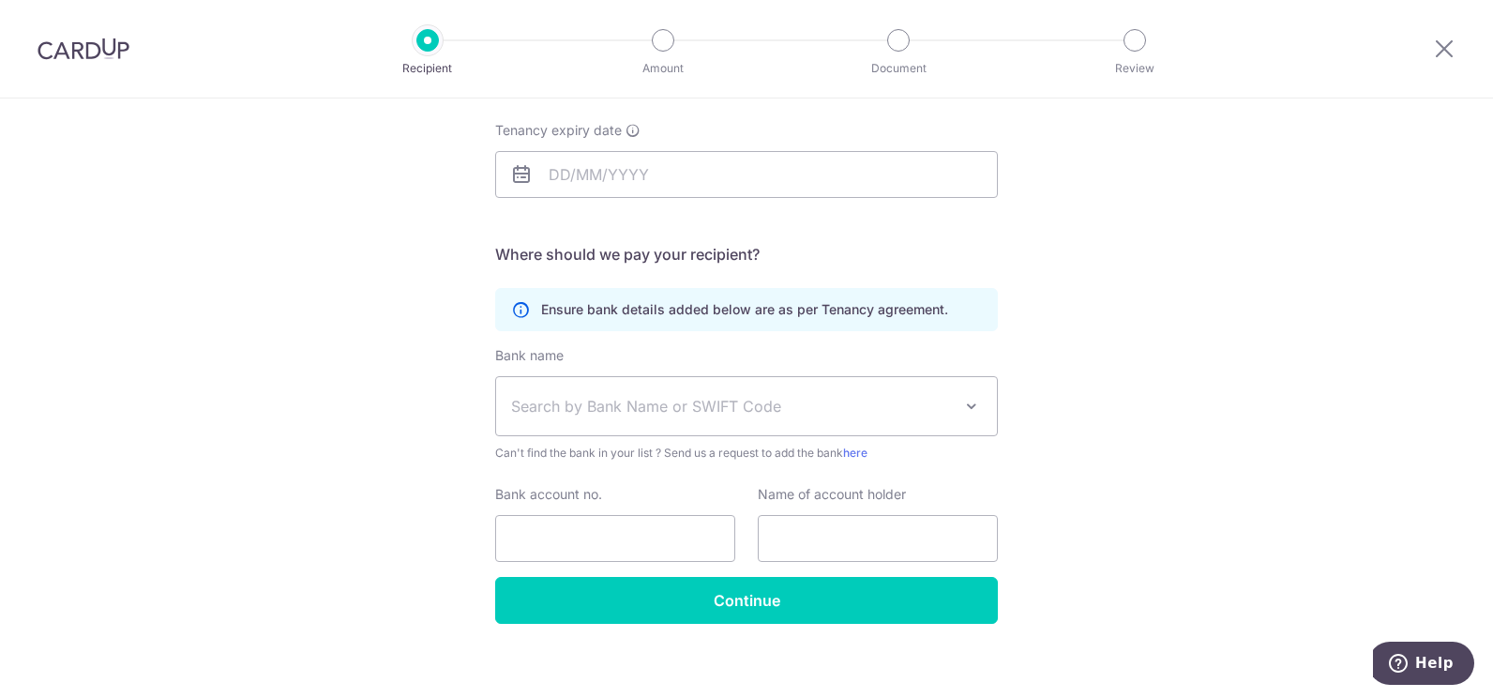
scroll to position [281, 0]
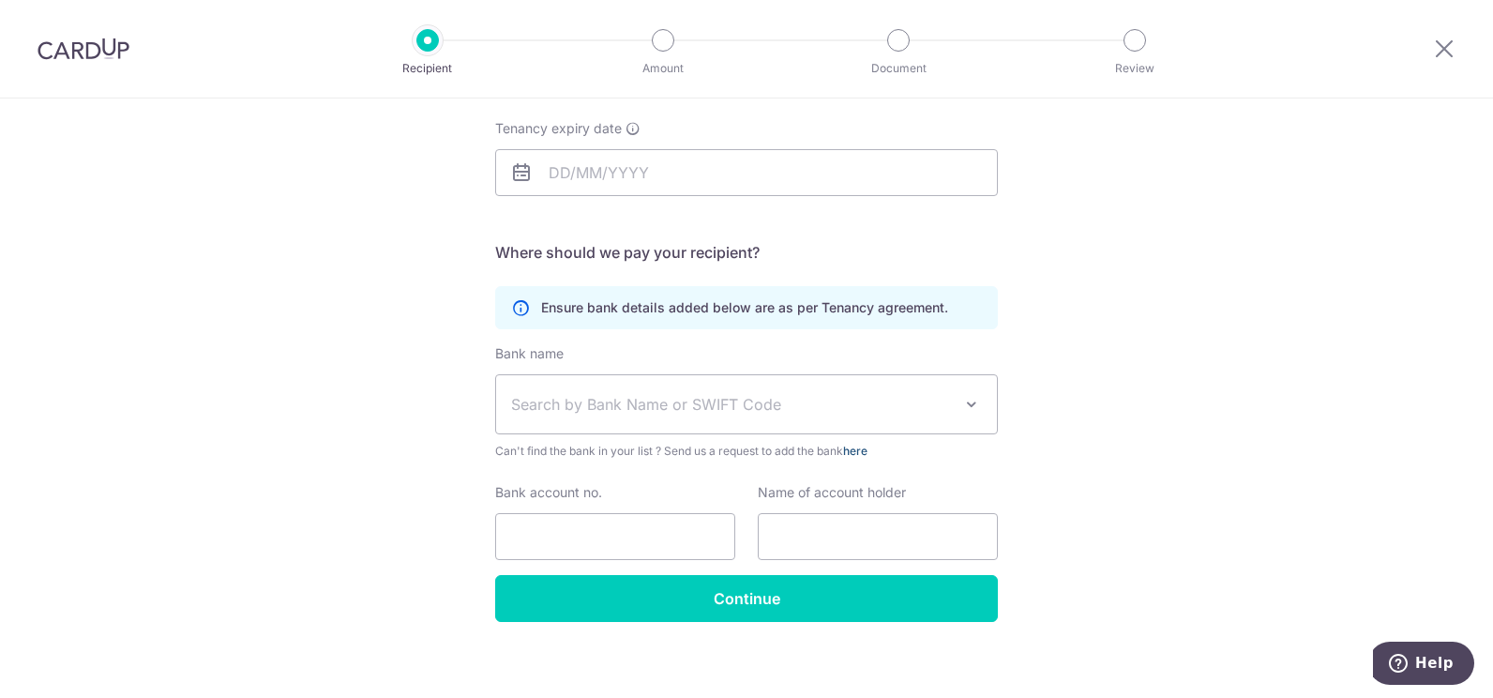
click at [865, 453] on link "here" at bounding box center [855, 451] width 24 height 14
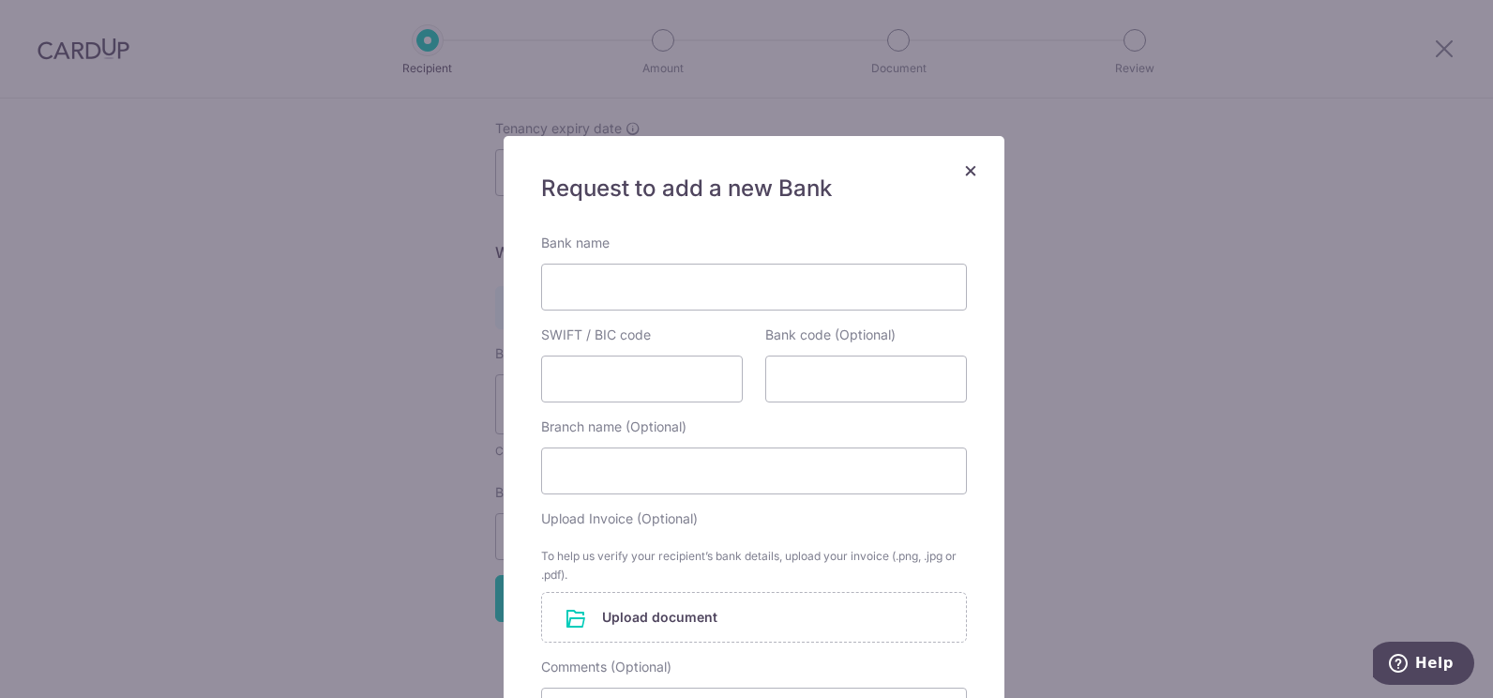
click at [966, 169] on span "×" at bounding box center [970, 169] width 15 height 27
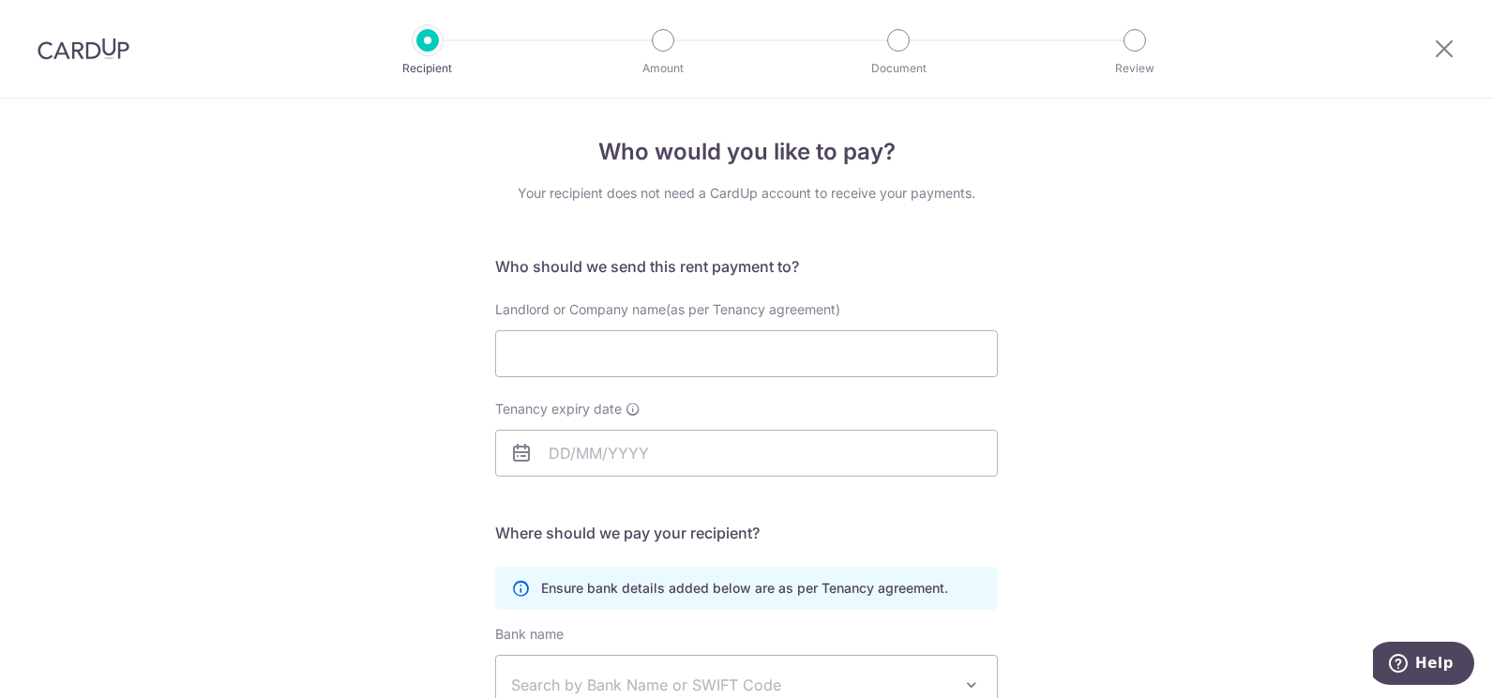
scroll to position [0, 0]
